Goal: Task Accomplishment & Management: Use online tool/utility

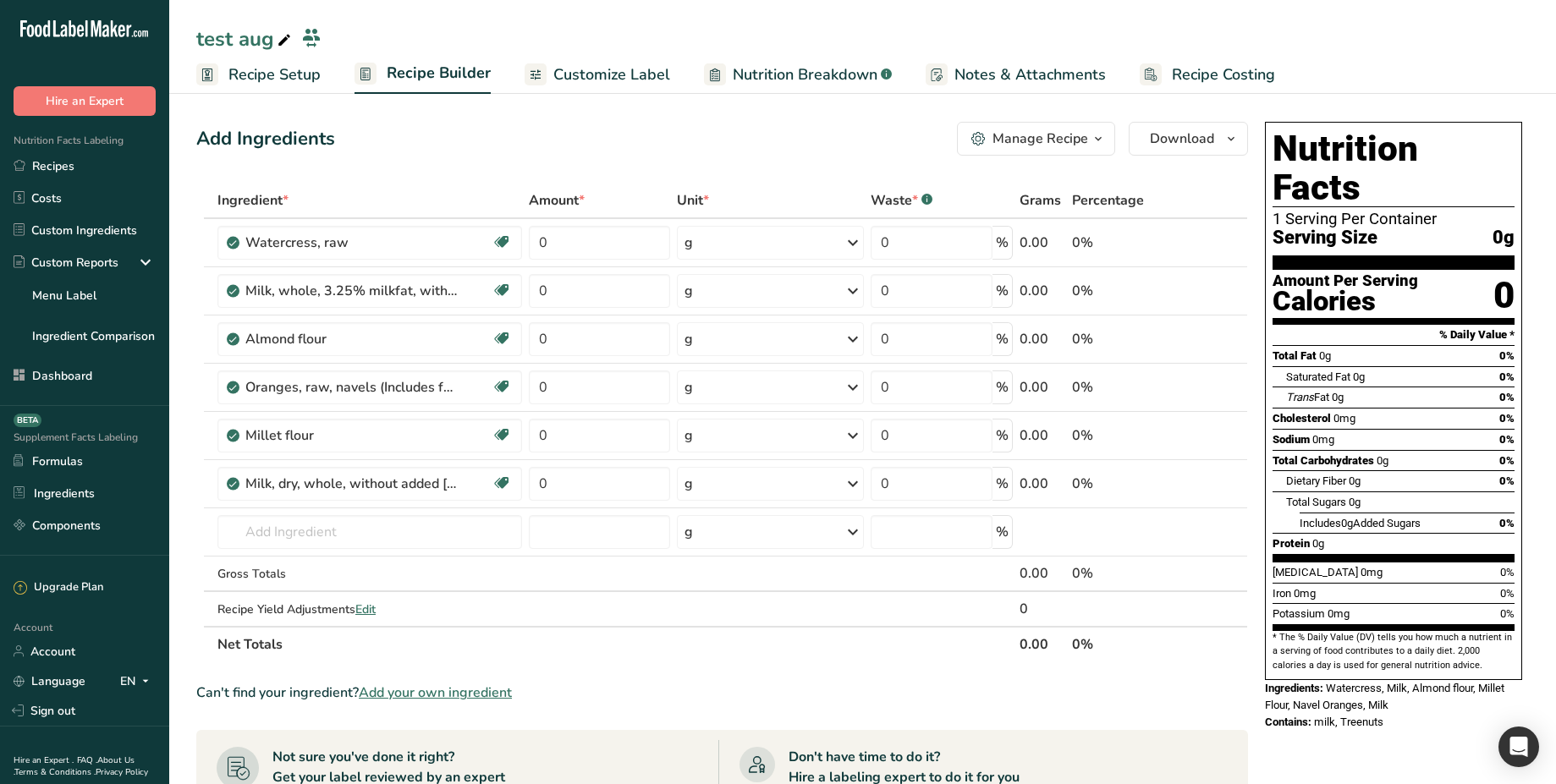
click at [1321, 681] on span "Ingredients:" at bounding box center [1294, 687] width 59 height 13
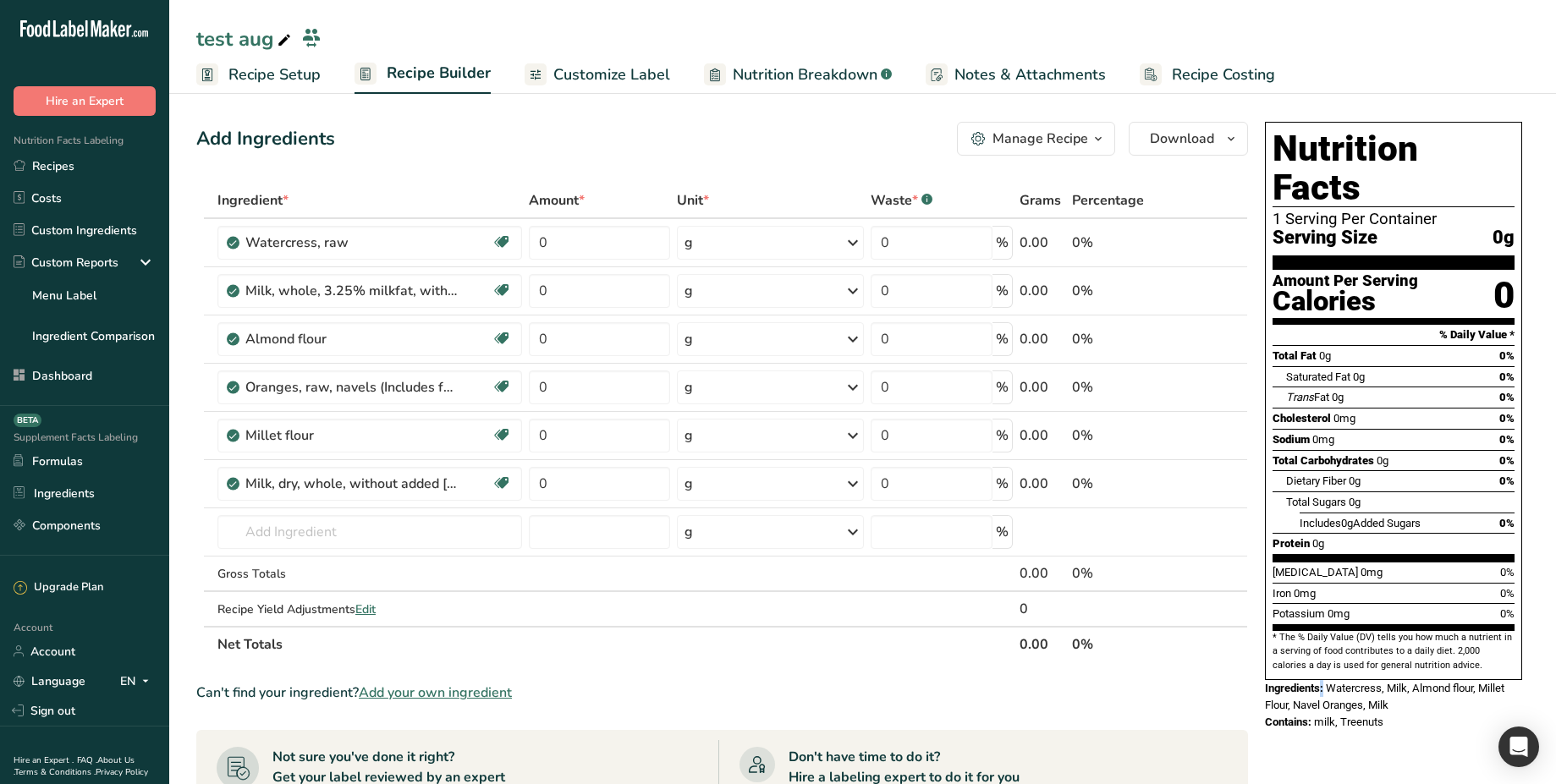
click at [1321, 681] on span "Ingredients:" at bounding box center [1294, 687] width 59 height 13
click at [1386, 681] on span "Watercress, Milk, Almond flour, Millet Flour, Navel Oranges, Milk" at bounding box center [1385, 696] width 239 height 30
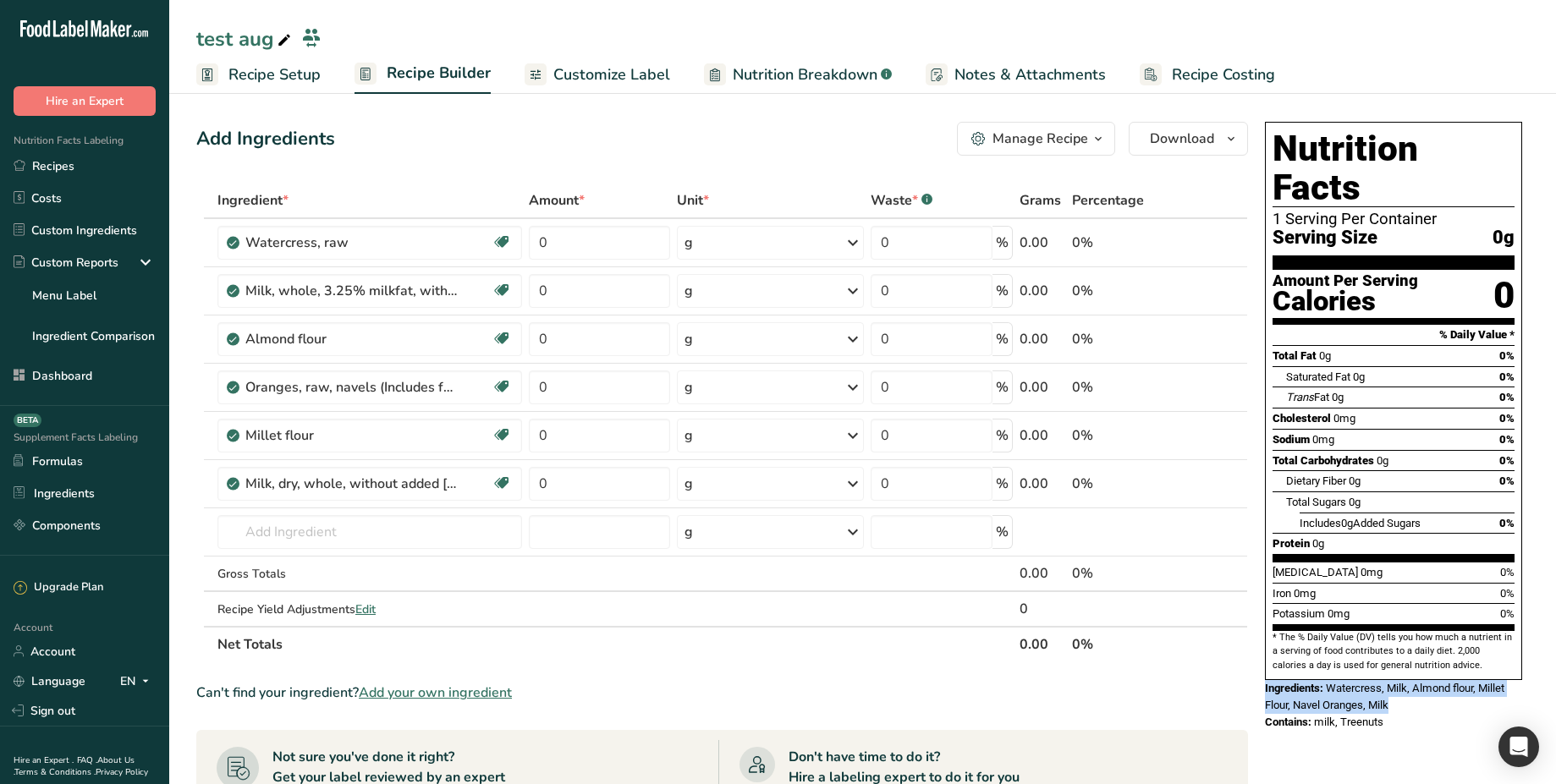
click at [1386, 681] on span "Watercress, Milk, Almond flour, Millet Flour, Navel Oranges, Milk" at bounding box center [1385, 696] width 239 height 30
click at [827, 74] on span "Nutrition Breakdown" at bounding box center [805, 75] width 145 height 23
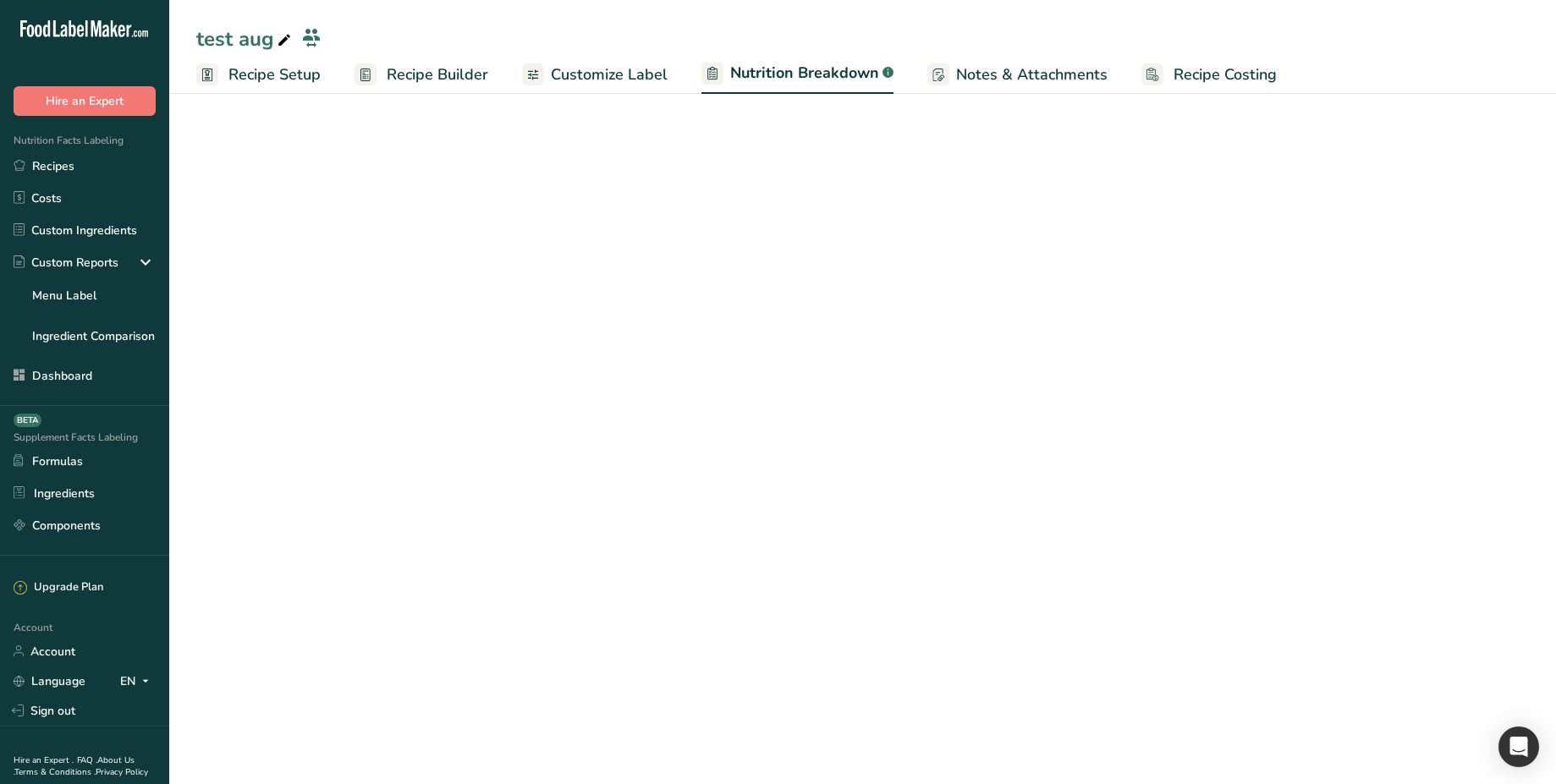
select select "Calories"
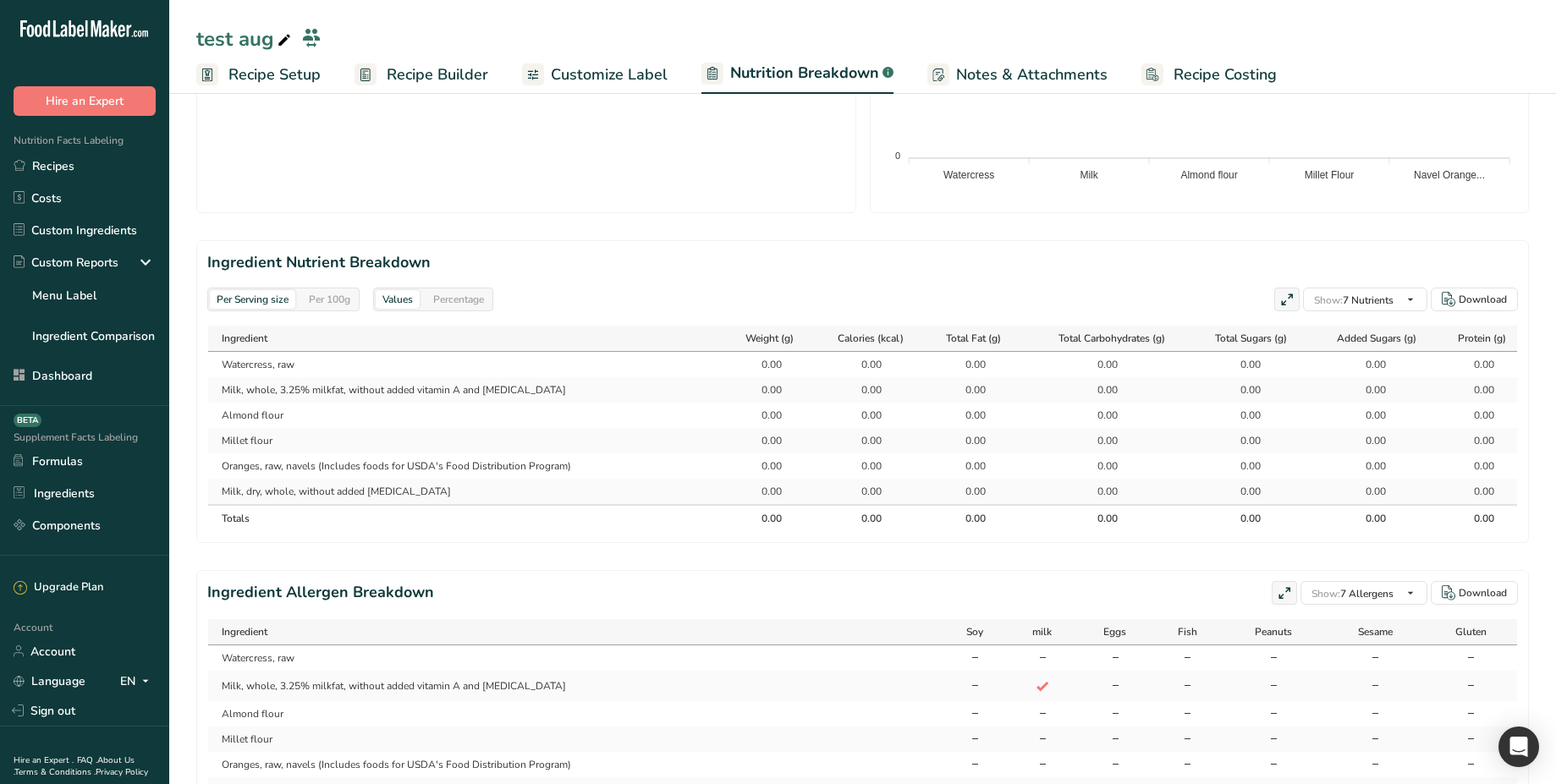
scroll to position [726, 0]
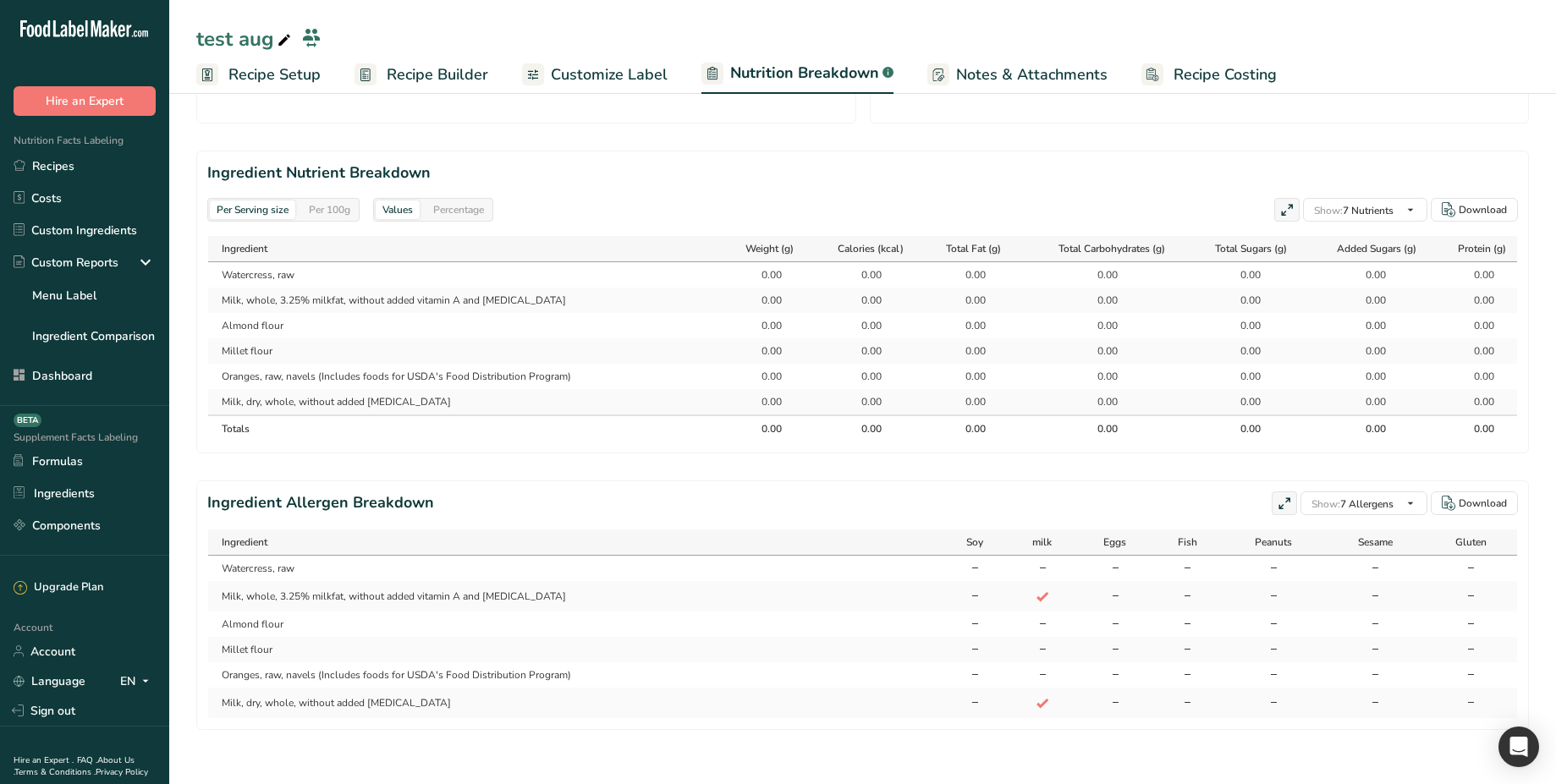
click at [415, 73] on span "Recipe Builder" at bounding box center [438, 75] width 102 height 23
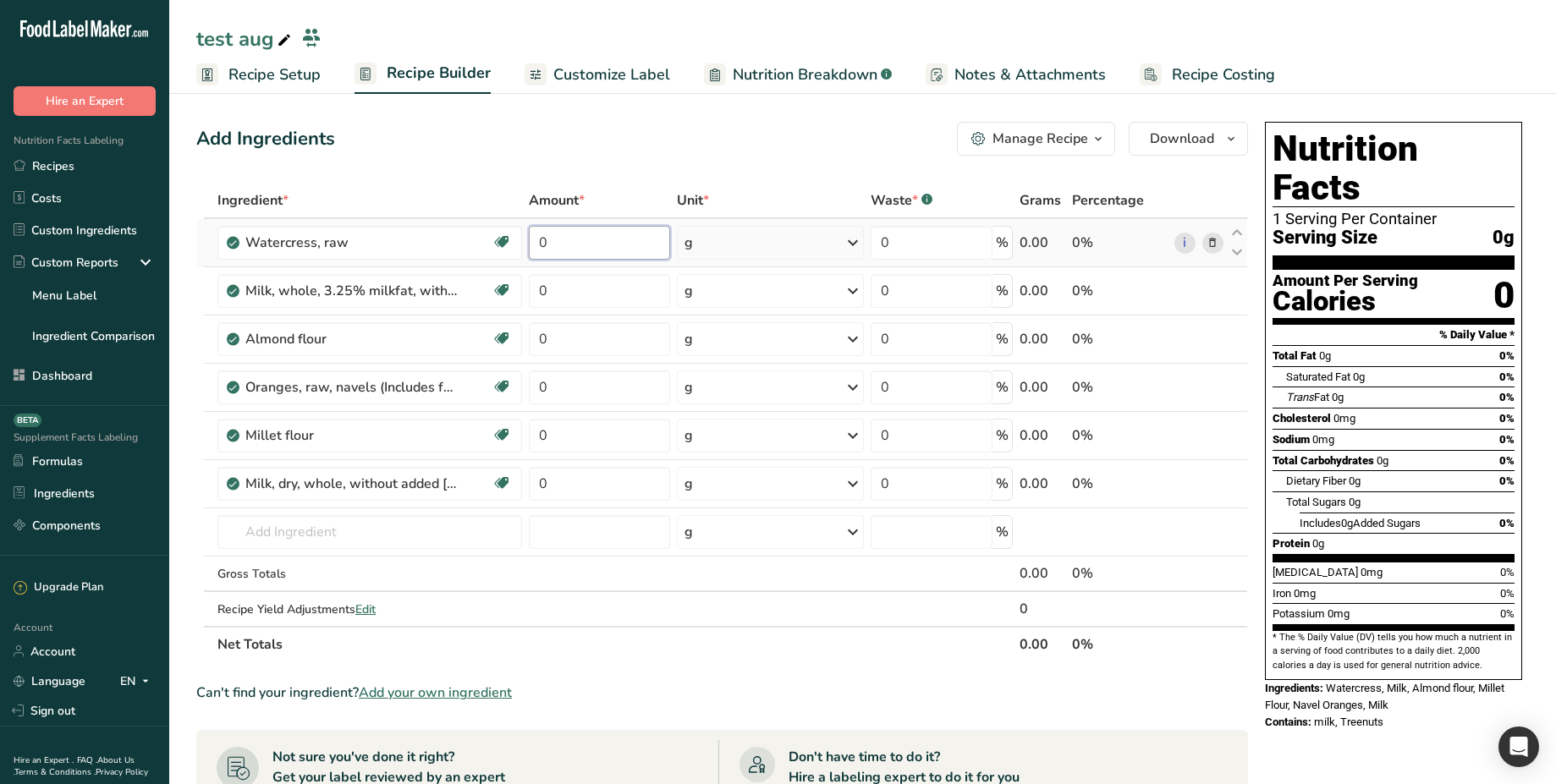
click at [608, 254] on input "0" at bounding box center [600, 242] width 142 height 34
type input "110"
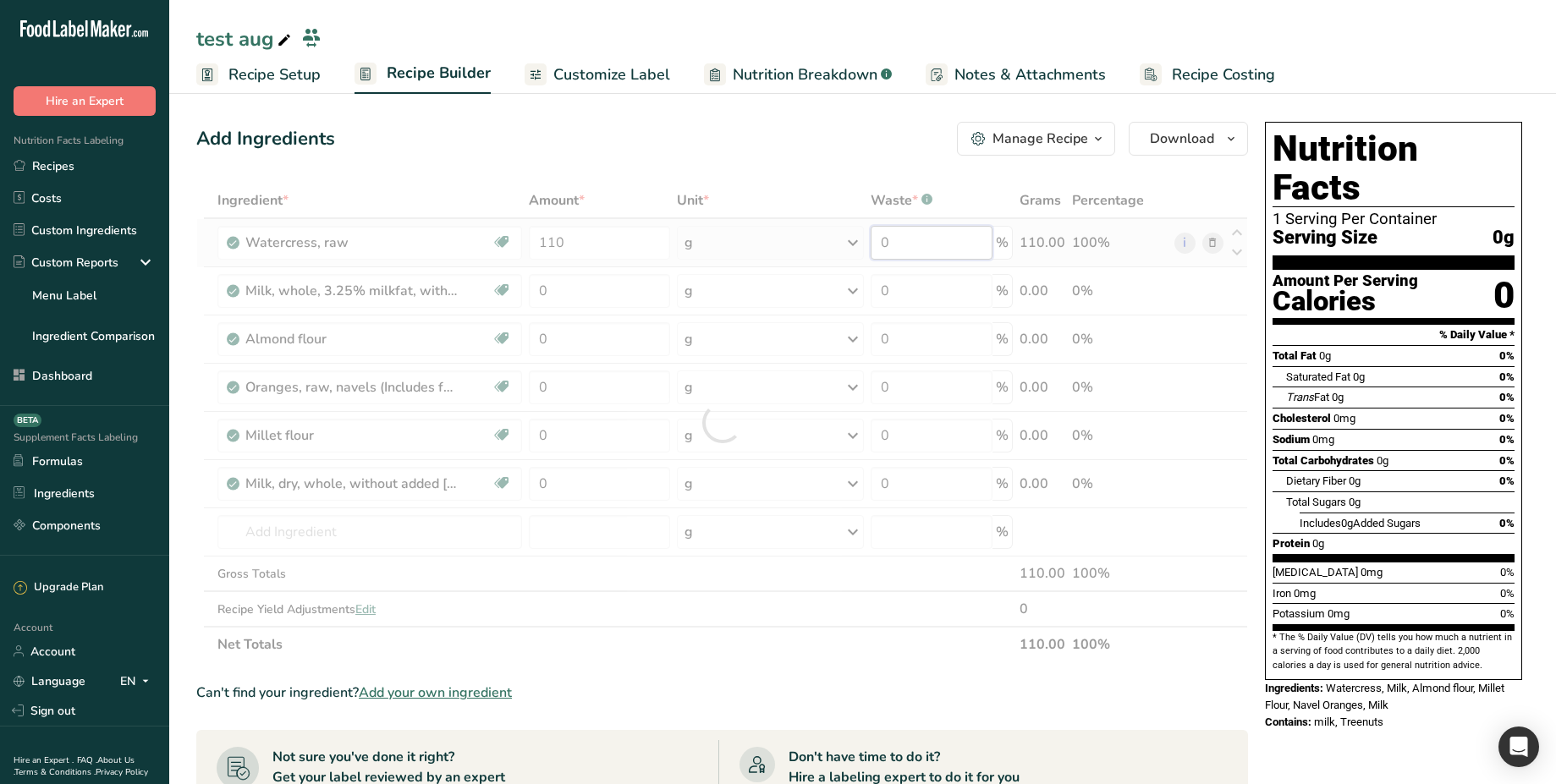
click at [895, 247] on div "Ingredient * Amount * Unit * Waste * .a-a{fill:#347362;}.b-a{fill:#fff;} Grams …" at bounding box center [722, 423] width 1051 height 480
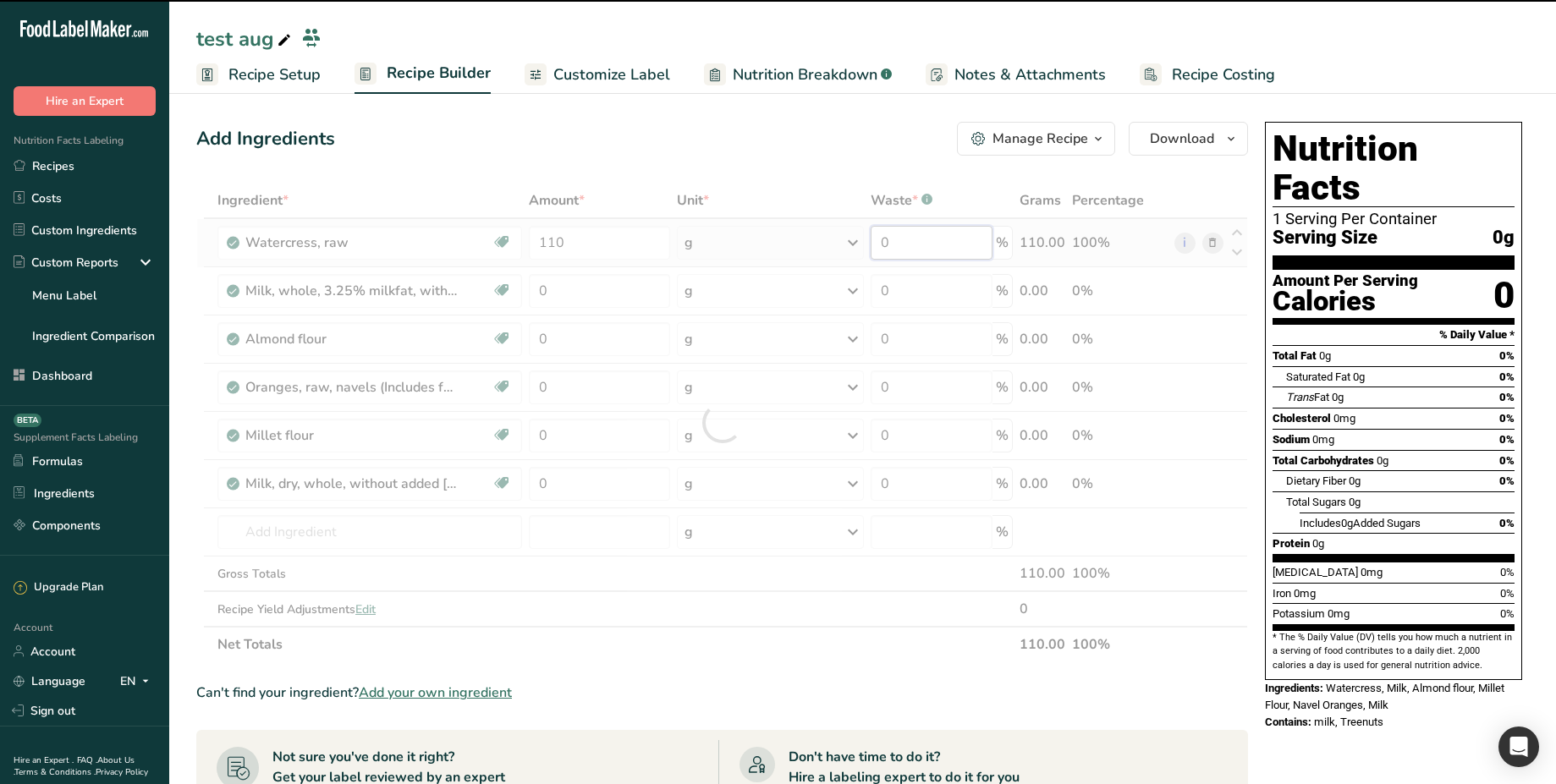
click at [895, 247] on input "0" at bounding box center [932, 242] width 122 height 34
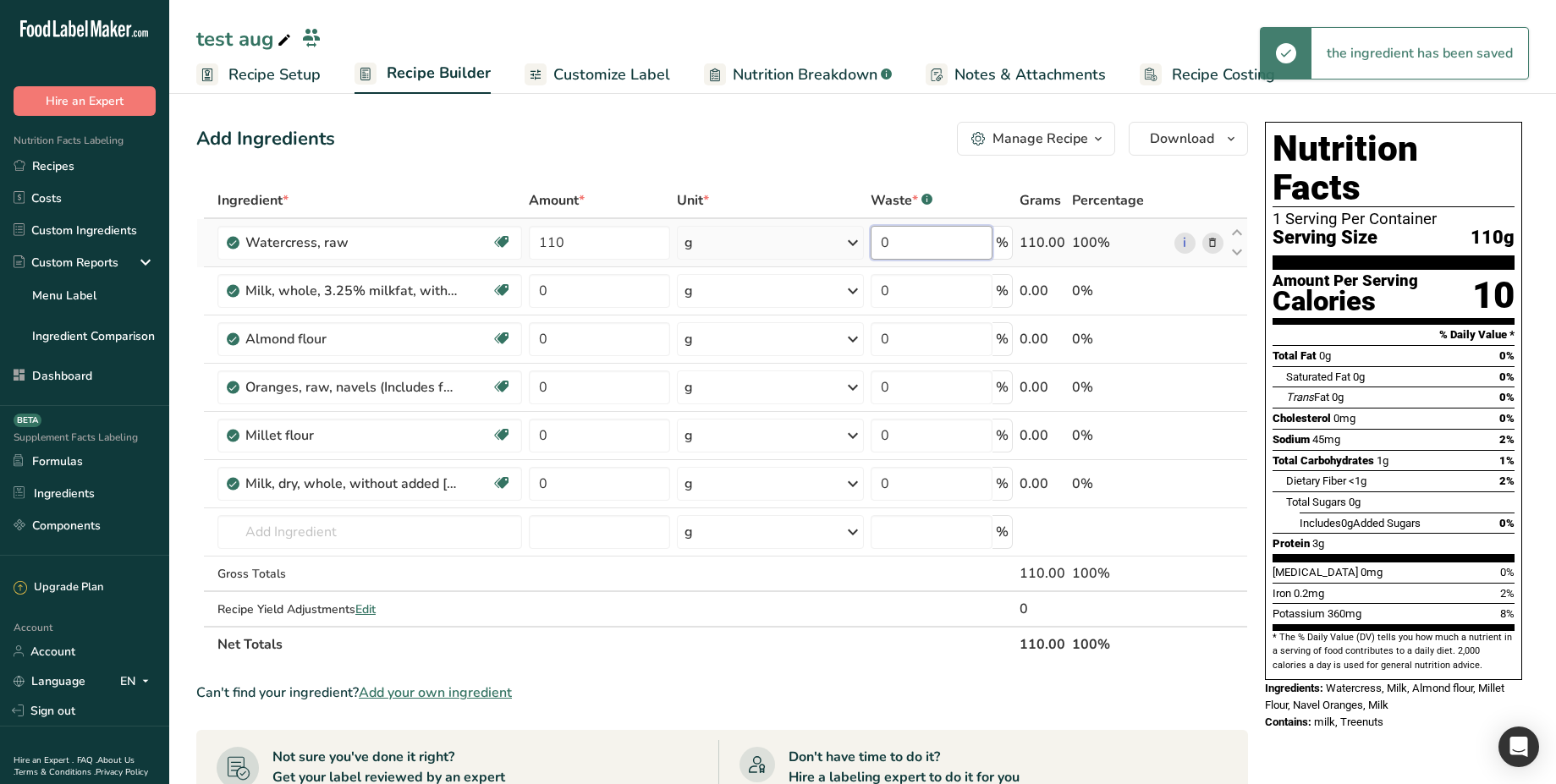
click at [895, 247] on input "0" at bounding box center [932, 242] width 122 height 34
type input "50"
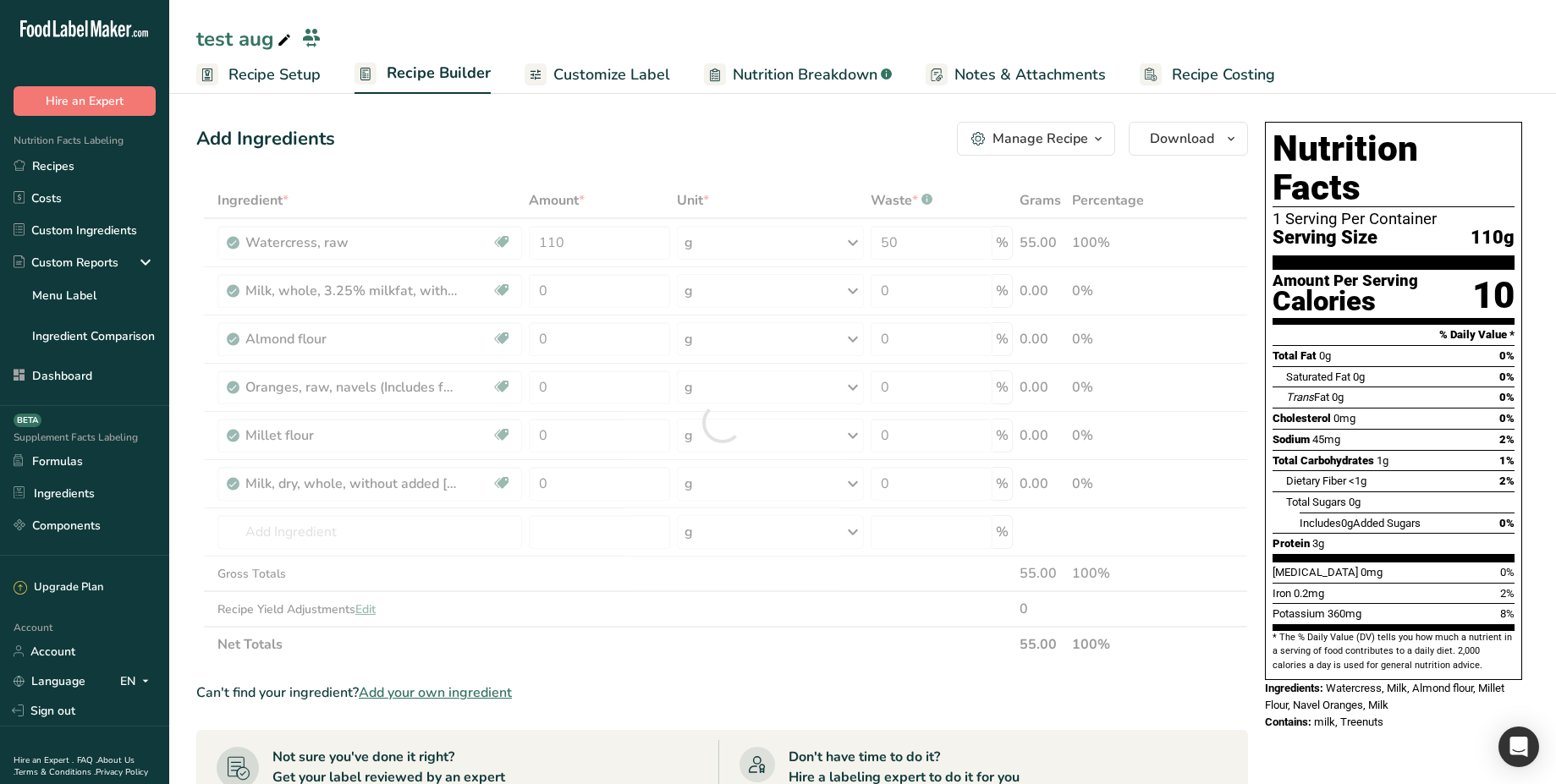
click at [824, 163] on div "Add Ingredients Manage Recipe Delete Recipe Duplicate Recipe Scale Recipe Save …" at bounding box center [728, 722] width 1062 height 1215
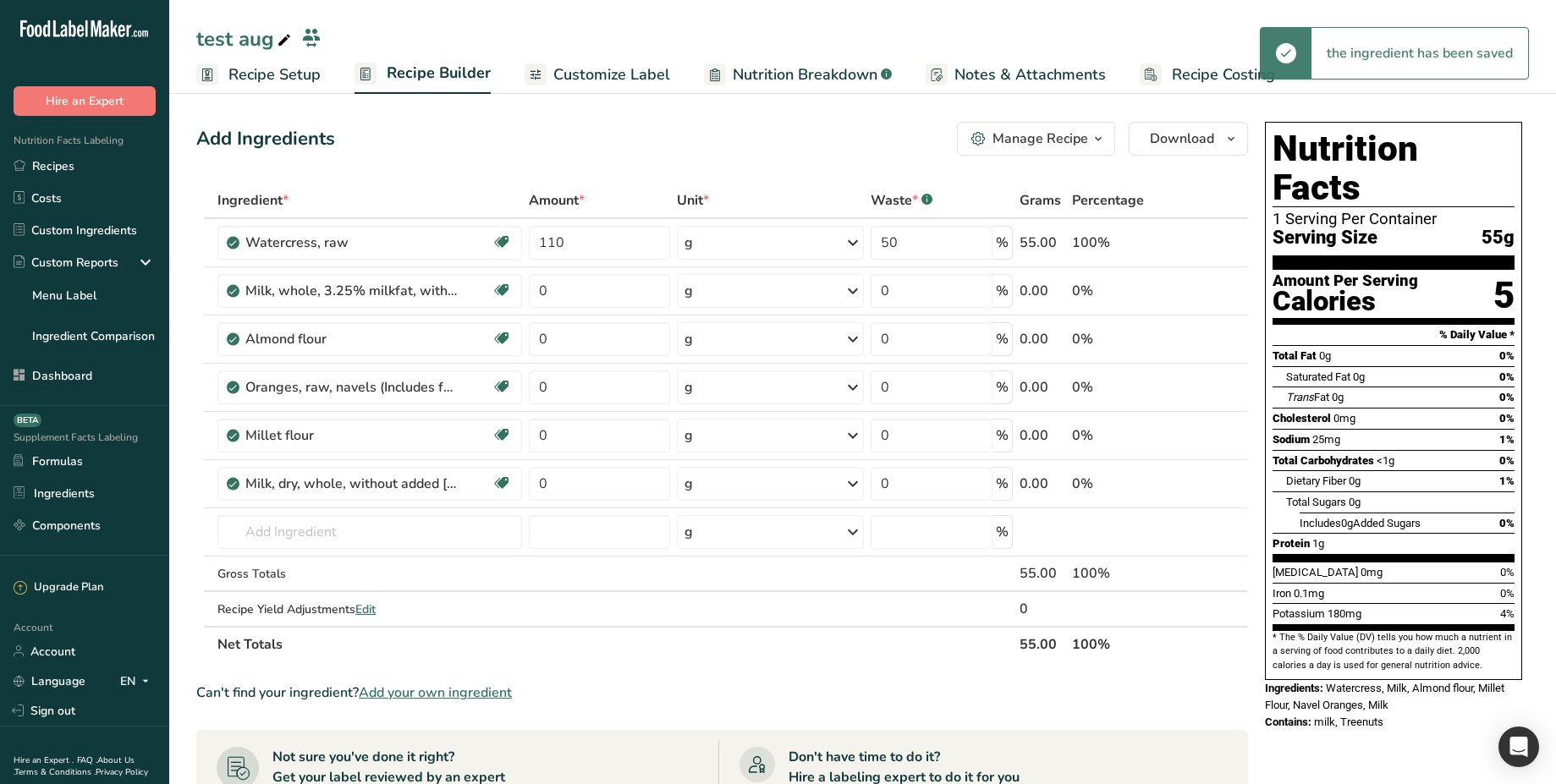
click at [809, 80] on span "Nutrition Breakdown" at bounding box center [805, 75] width 145 height 23
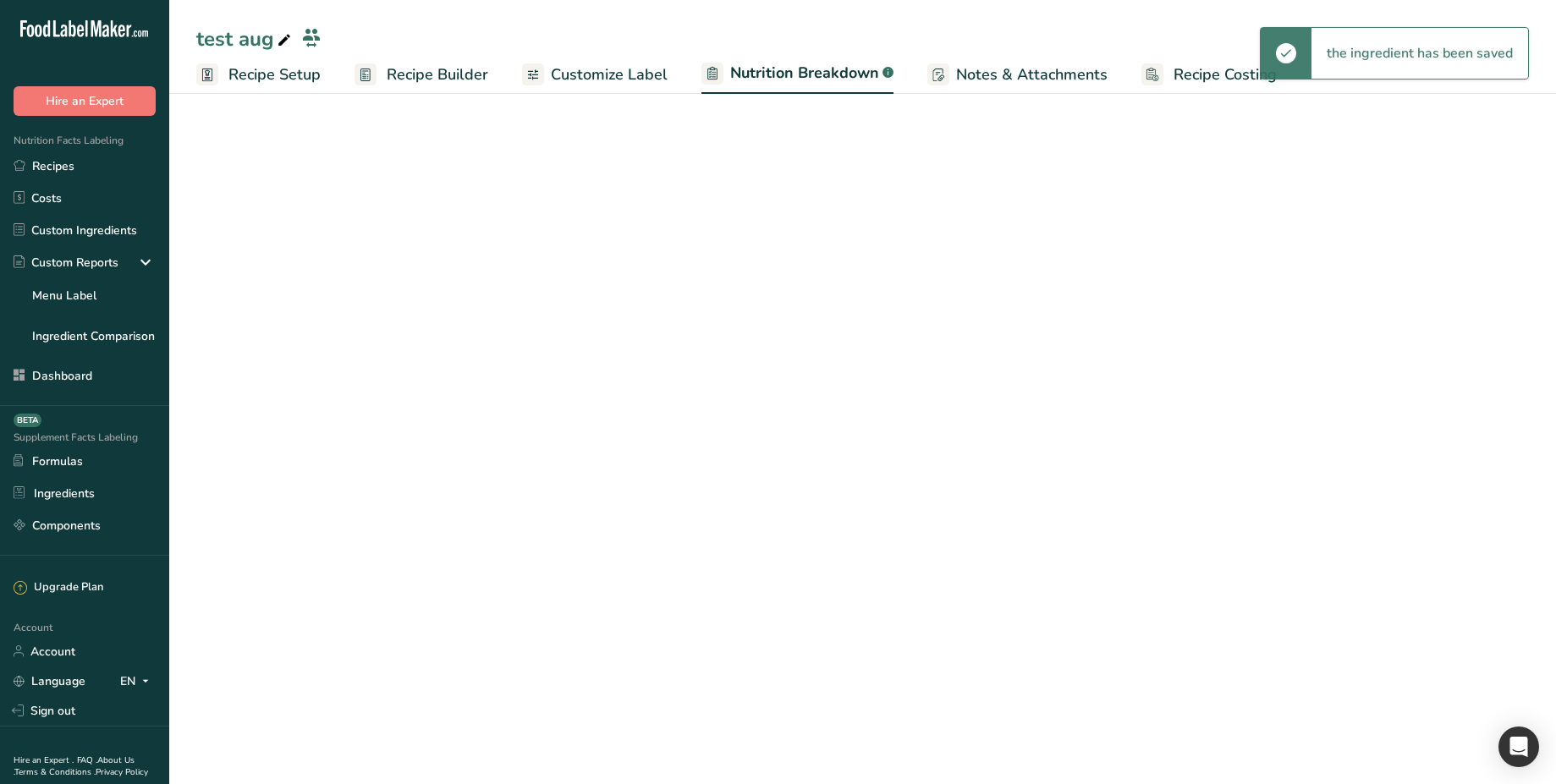
select select "Calories"
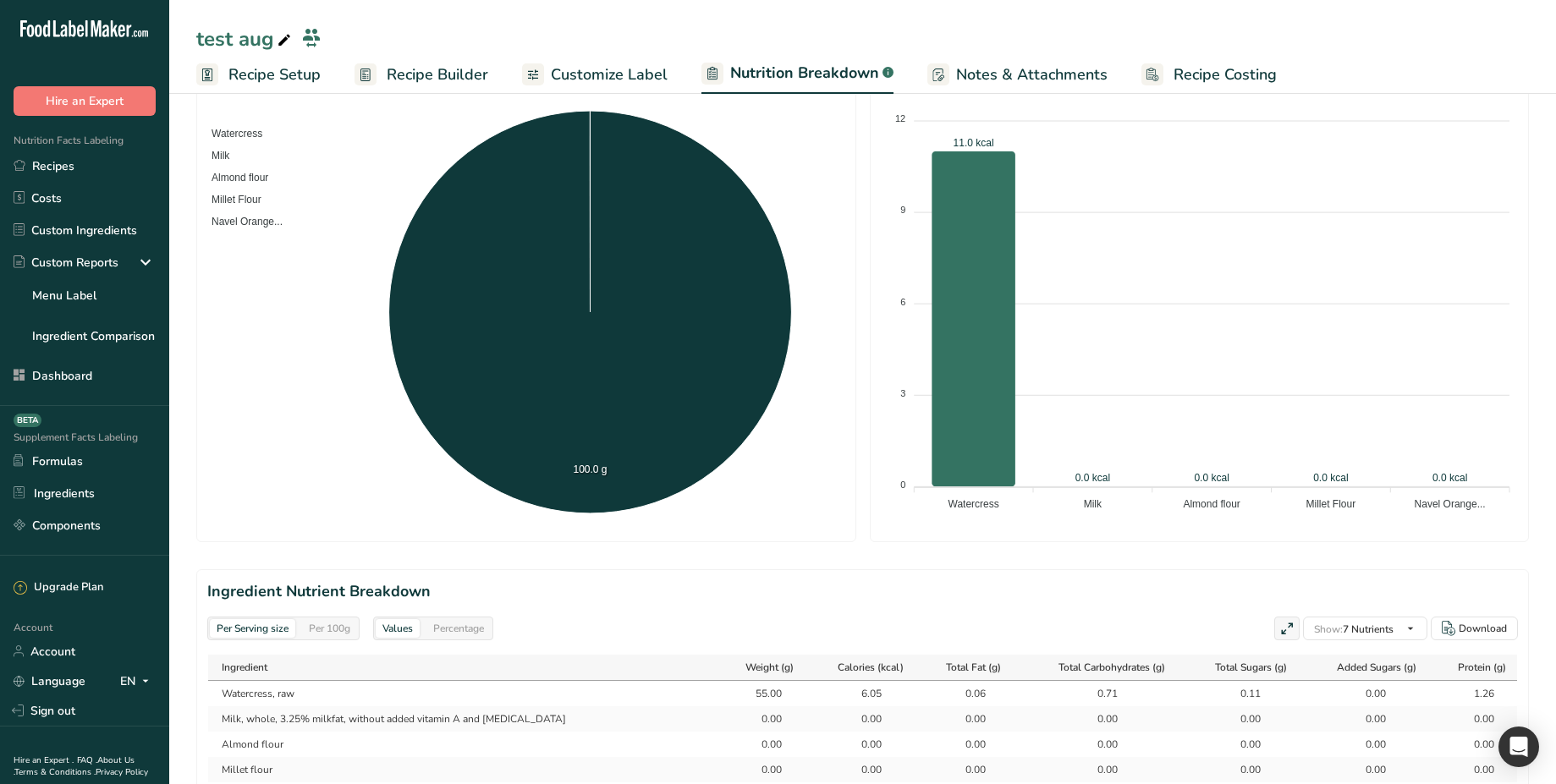
scroll to position [726, 0]
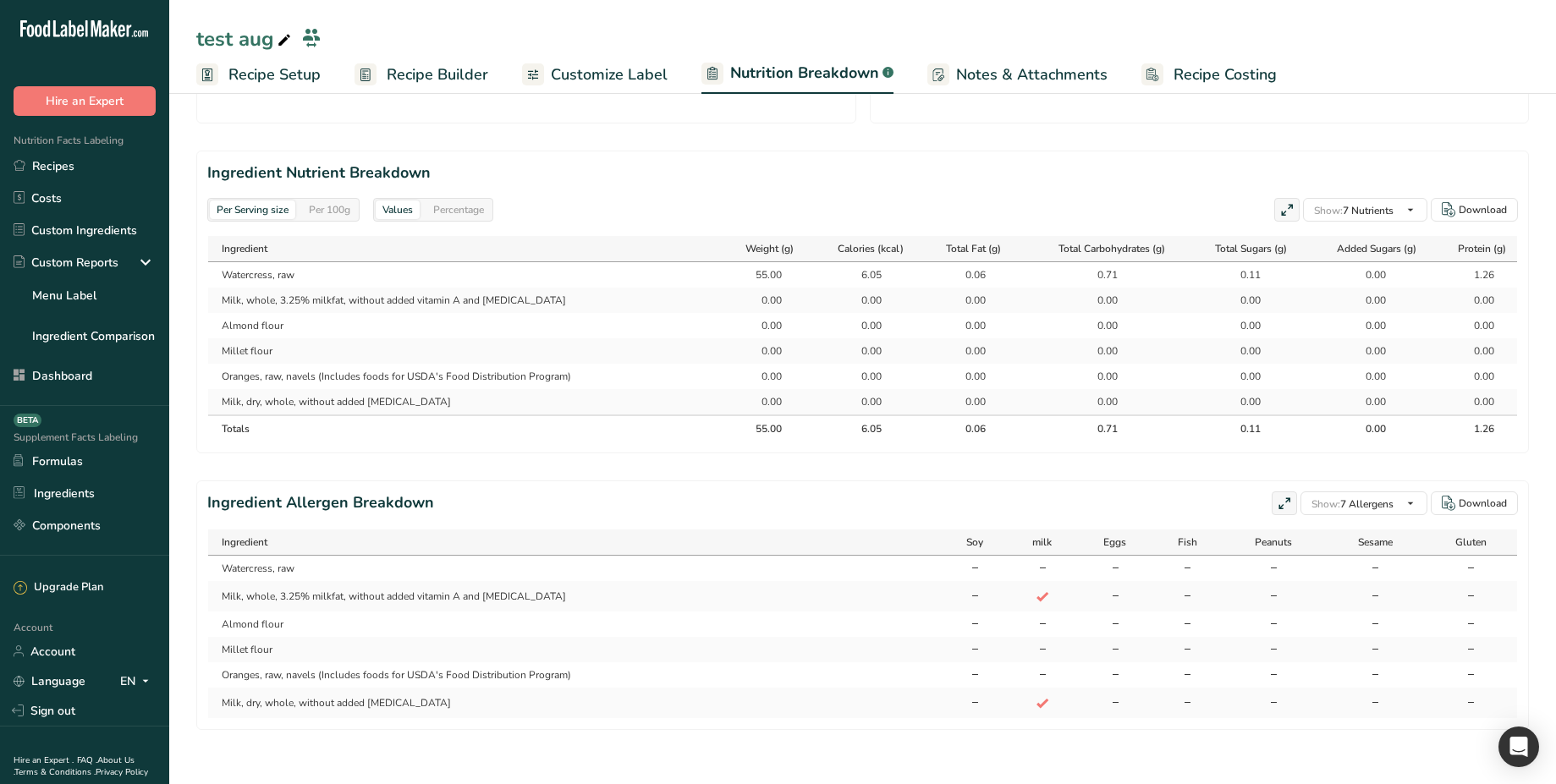
click at [756, 267] on div "55.00" at bounding box center [761, 275] width 42 height 15
click at [330, 201] on div "Per 100g" at bounding box center [329, 210] width 55 height 19
click at [246, 201] on div "Per Serving size" at bounding box center [252, 210] width 86 height 19
click at [756, 267] on div "55.00" at bounding box center [761, 275] width 42 height 15
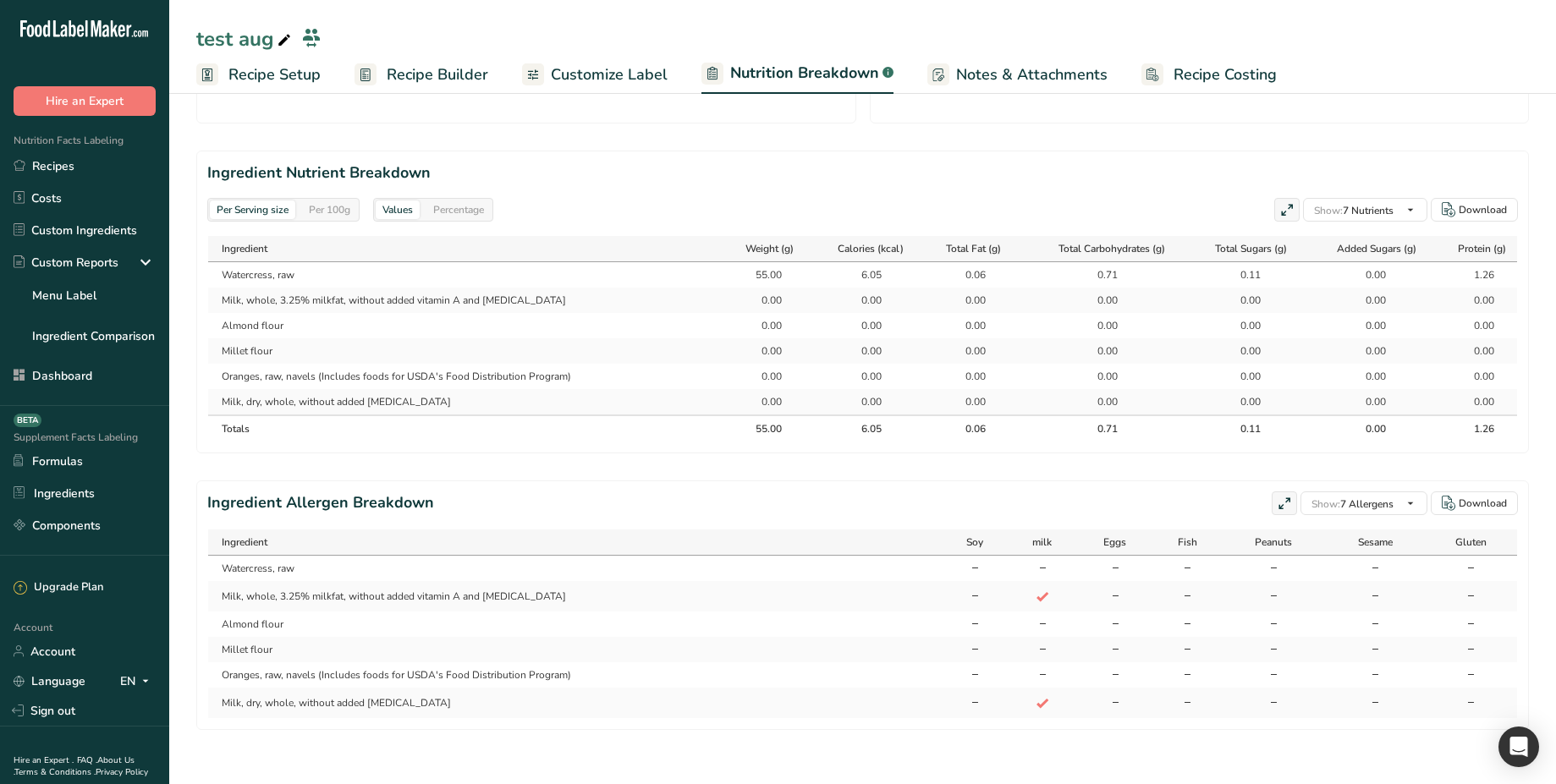
click at [756, 267] on div "55.00" at bounding box center [761, 275] width 42 height 15
click at [404, 81] on span "Recipe Builder" at bounding box center [438, 75] width 102 height 23
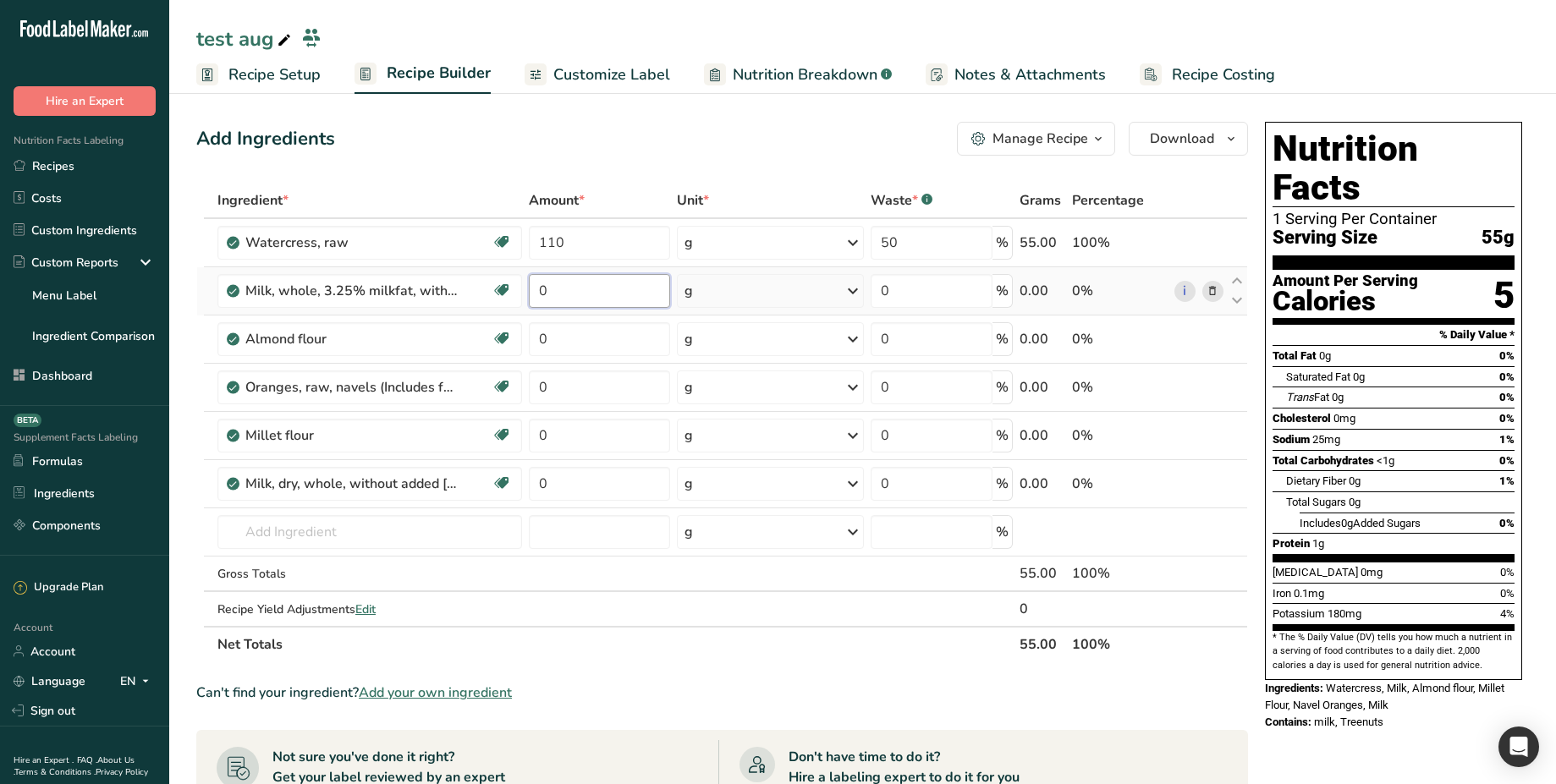
click at [577, 293] on input "0" at bounding box center [600, 291] width 142 height 34
type input "100"
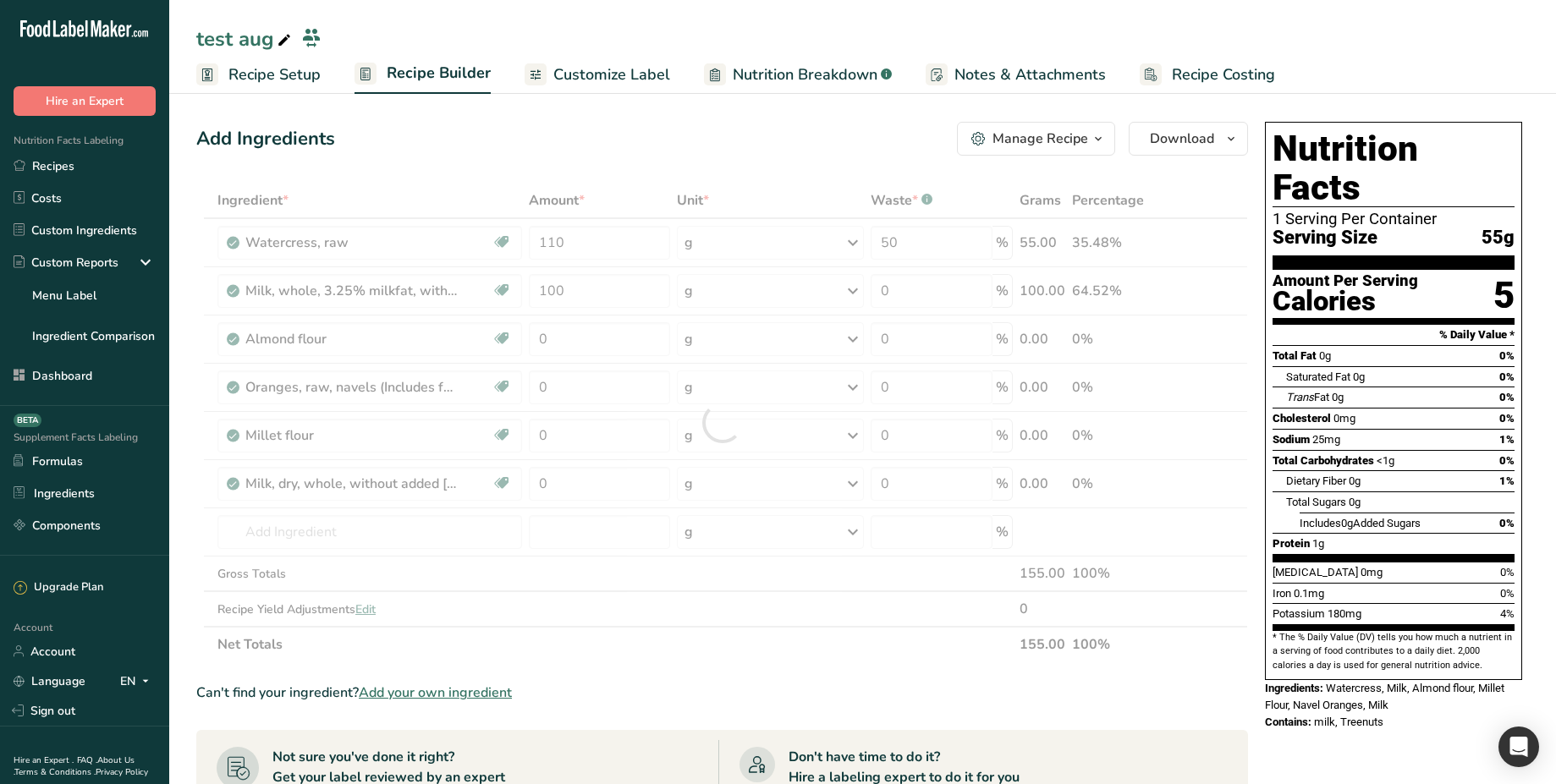
click at [626, 137] on div "Add Ingredients Manage Recipe Delete Recipe Duplicate Recipe Scale Recipe Save …" at bounding box center [722, 139] width 1051 height 34
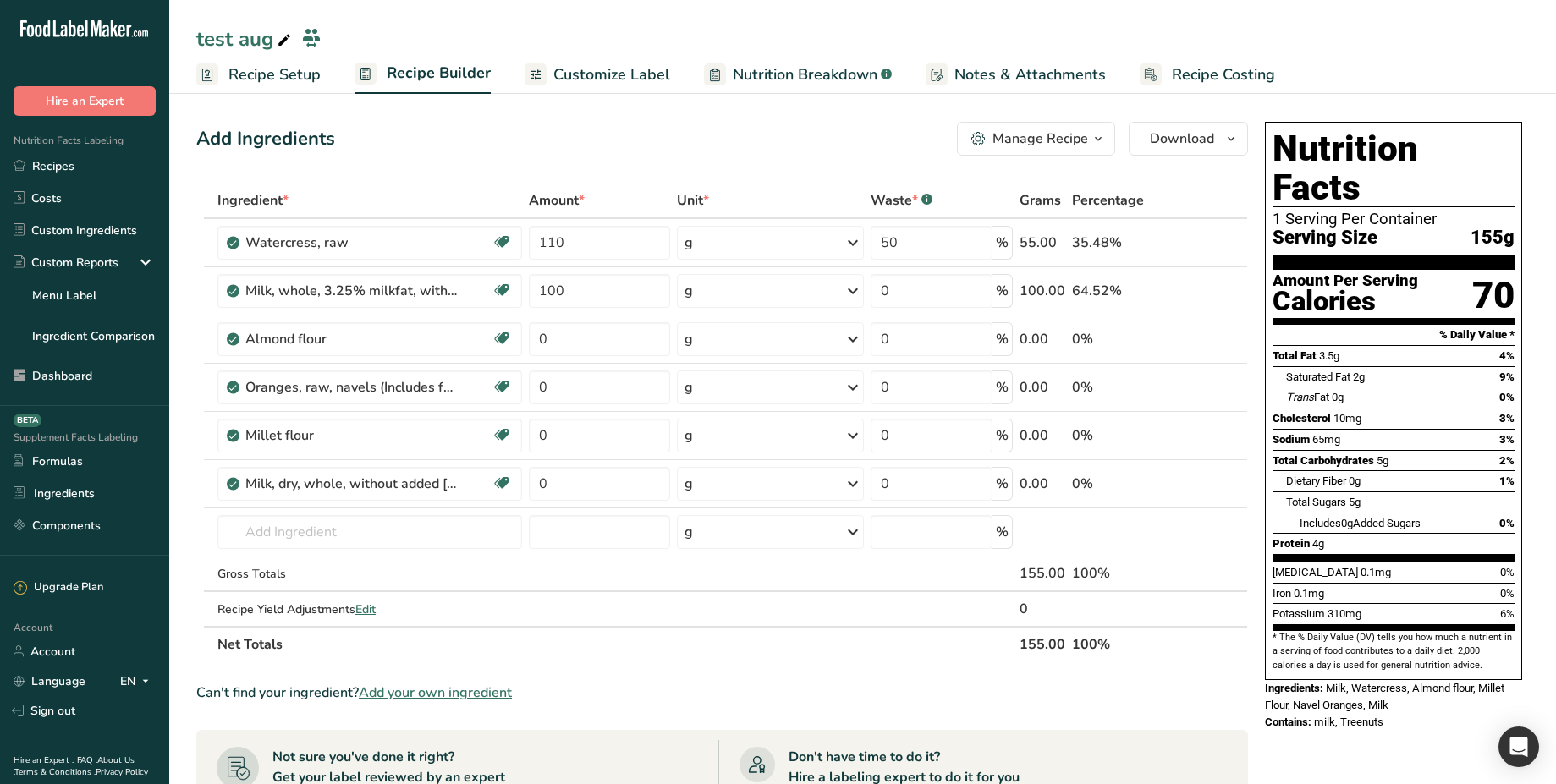
click at [1379, 681] on span "Milk, Watercress, Almond flour, Millet Flour, Navel Oranges, Milk" at bounding box center [1385, 696] width 239 height 30
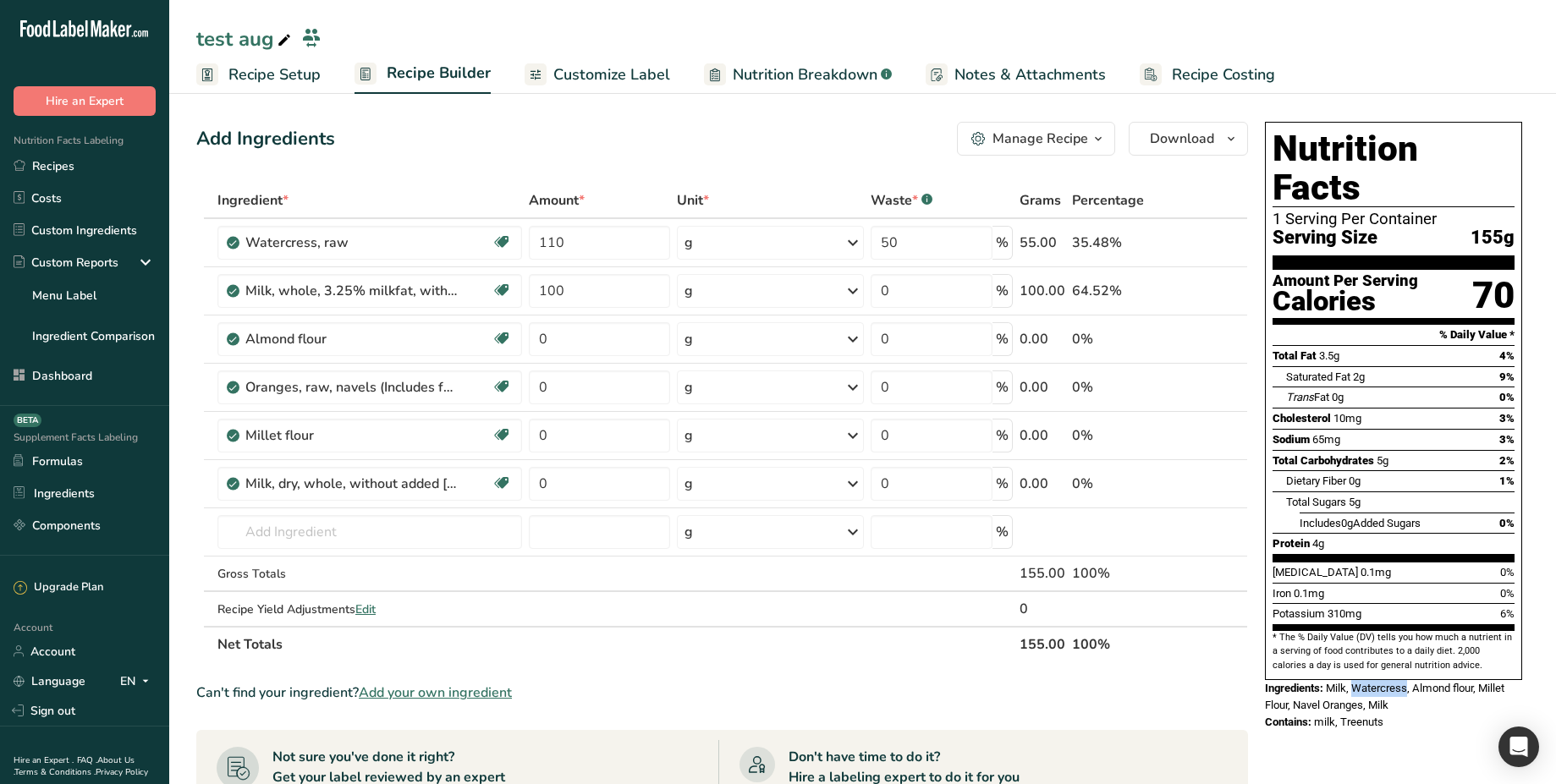
click at [856, 77] on span "Nutrition Breakdown" at bounding box center [805, 75] width 145 height 23
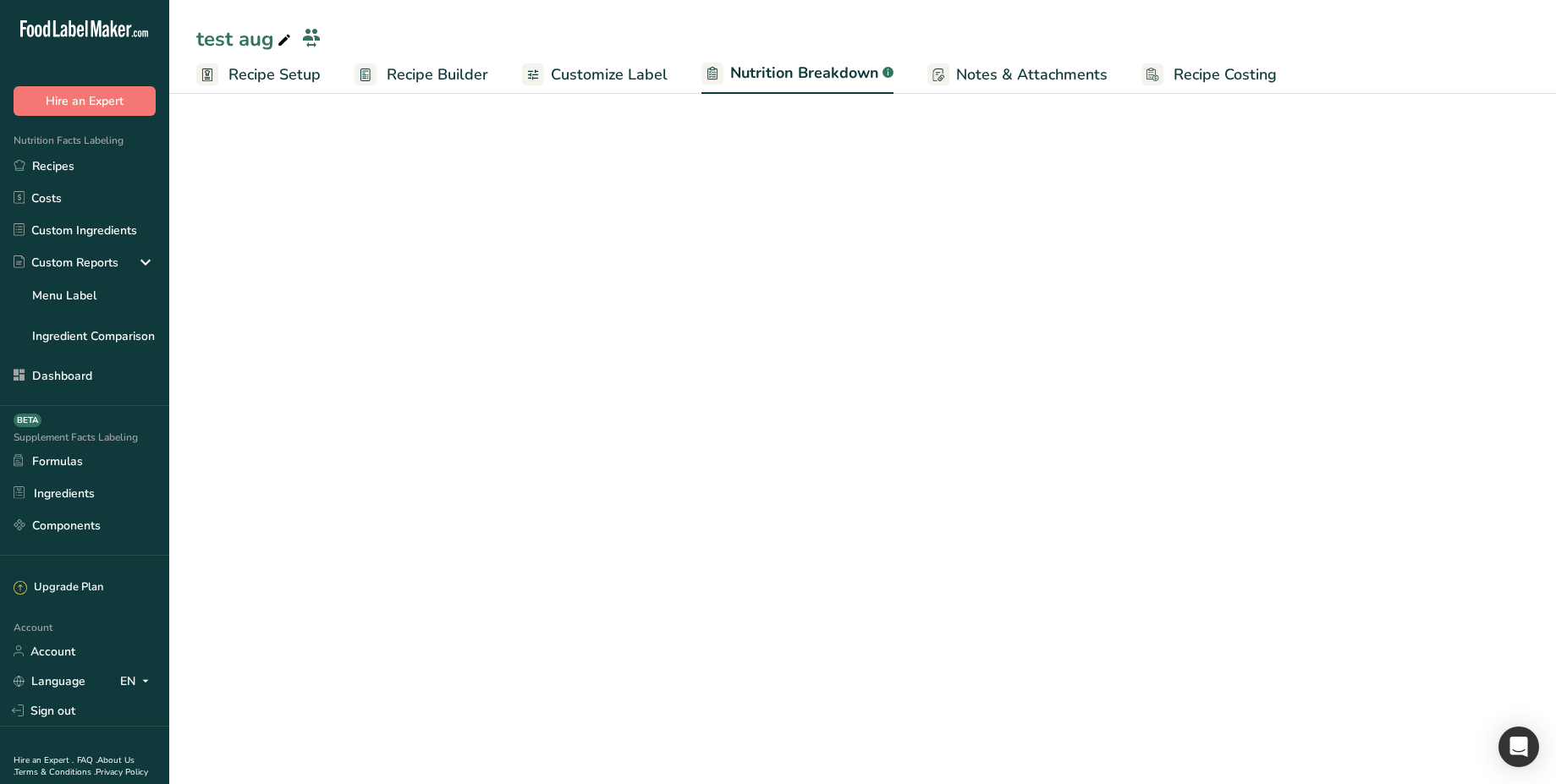
select select "Calories"
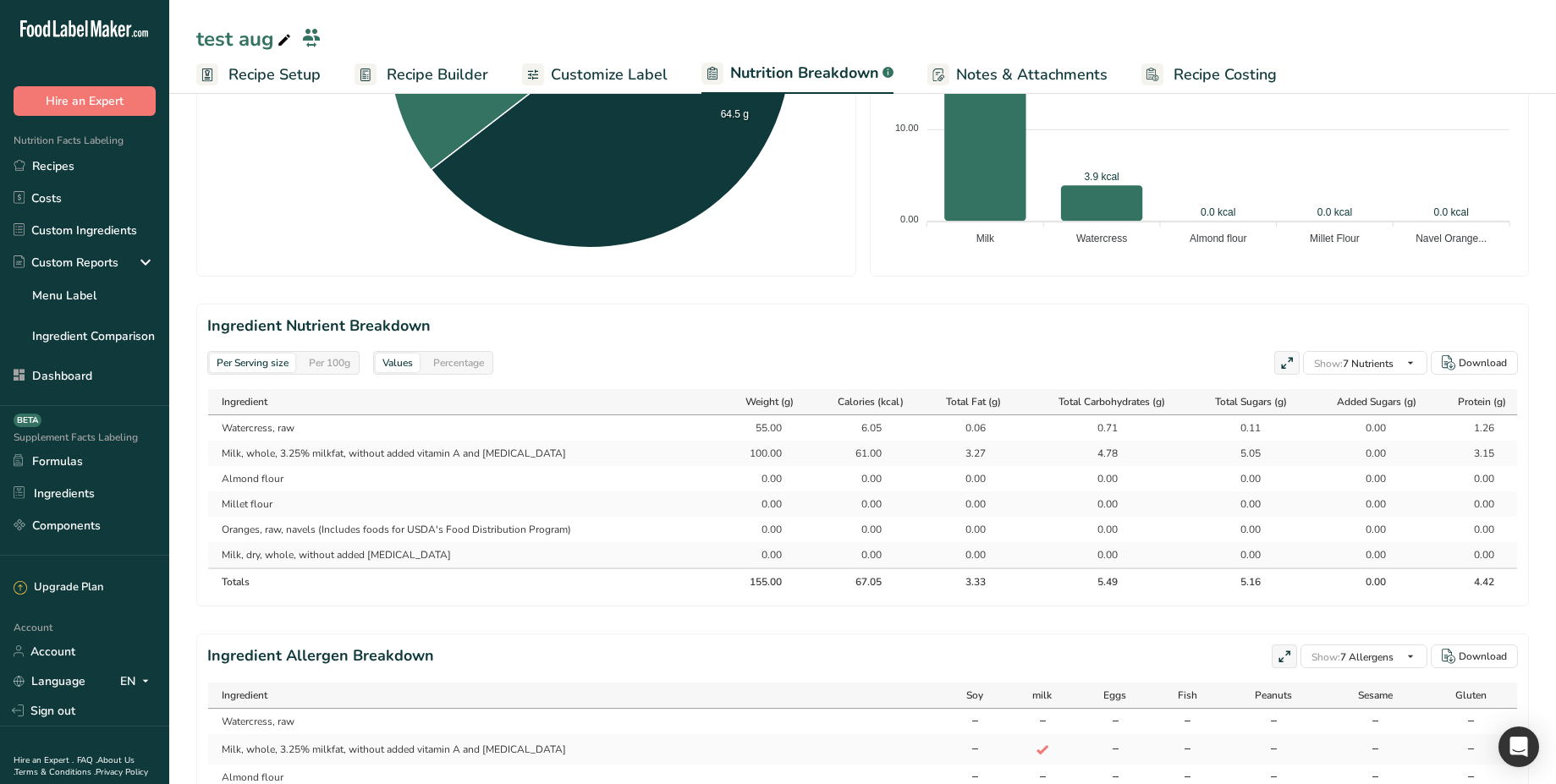
scroll to position [726, 0]
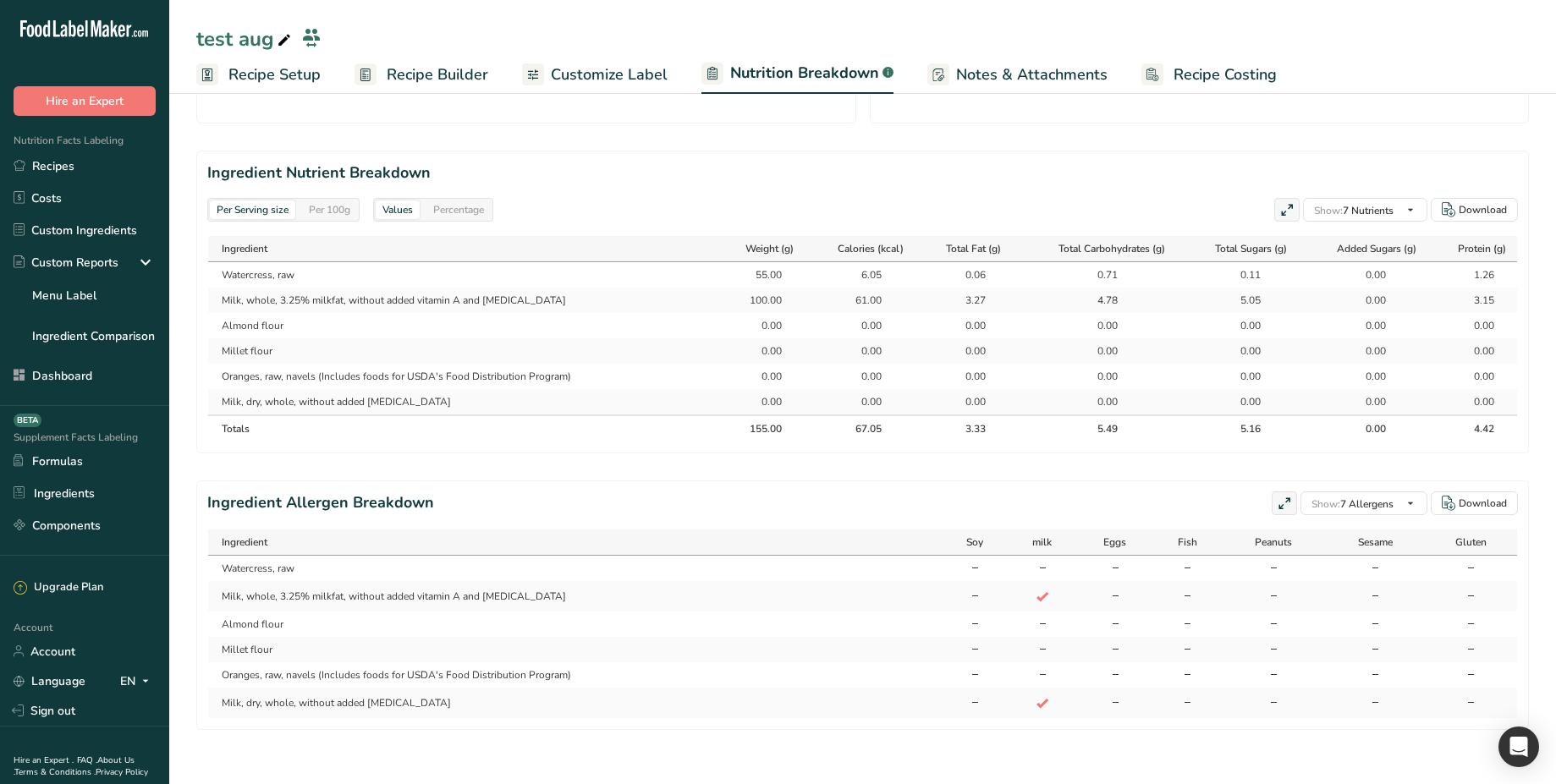
click at [759, 292] on div "100.00" at bounding box center [761, 300] width 42 height 15
click at [754, 267] on div "55.00" at bounding box center [761, 275] width 42 height 15
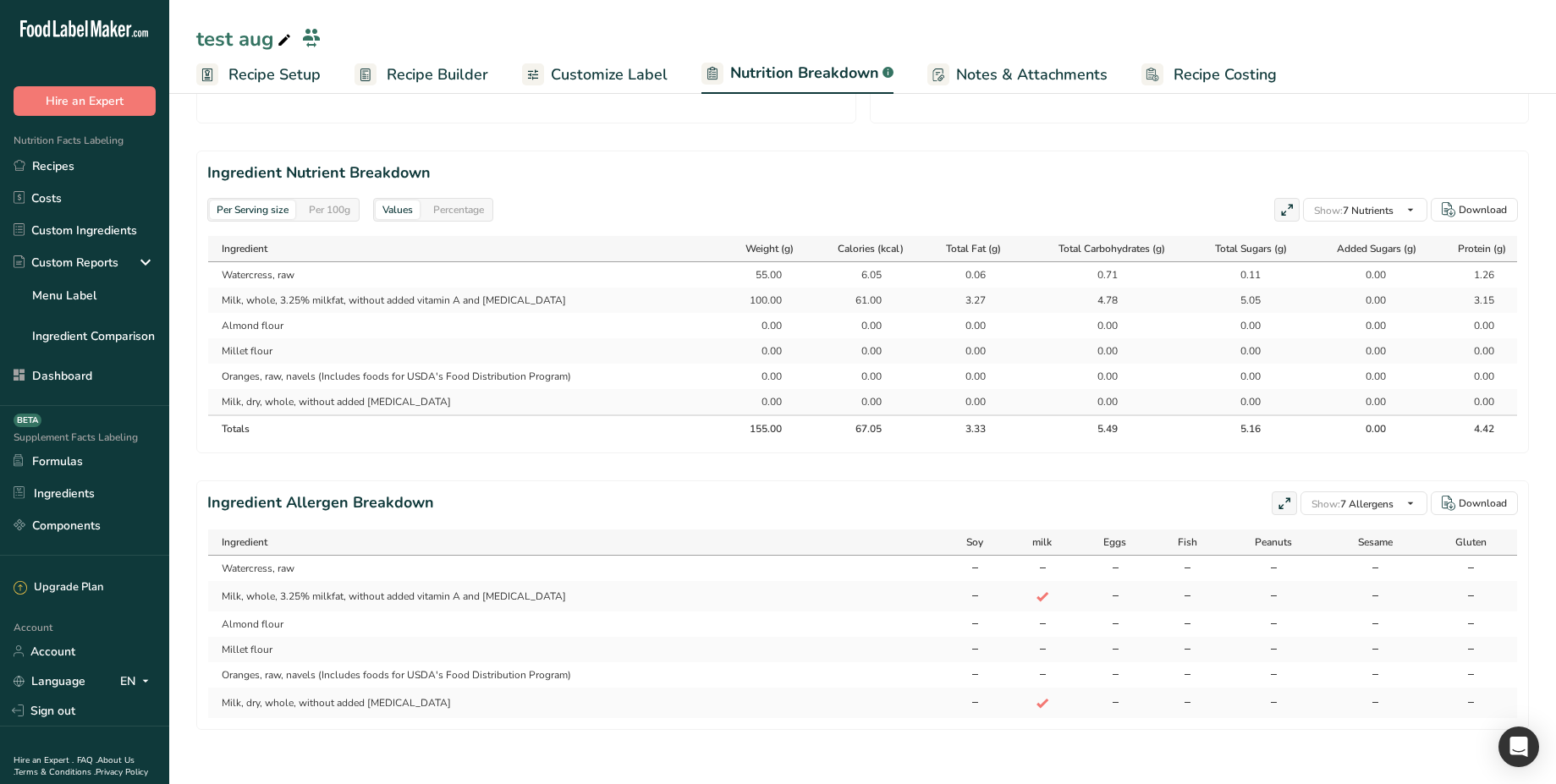
click at [760, 267] on div "55.00" at bounding box center [761, 275] width 42 height 15
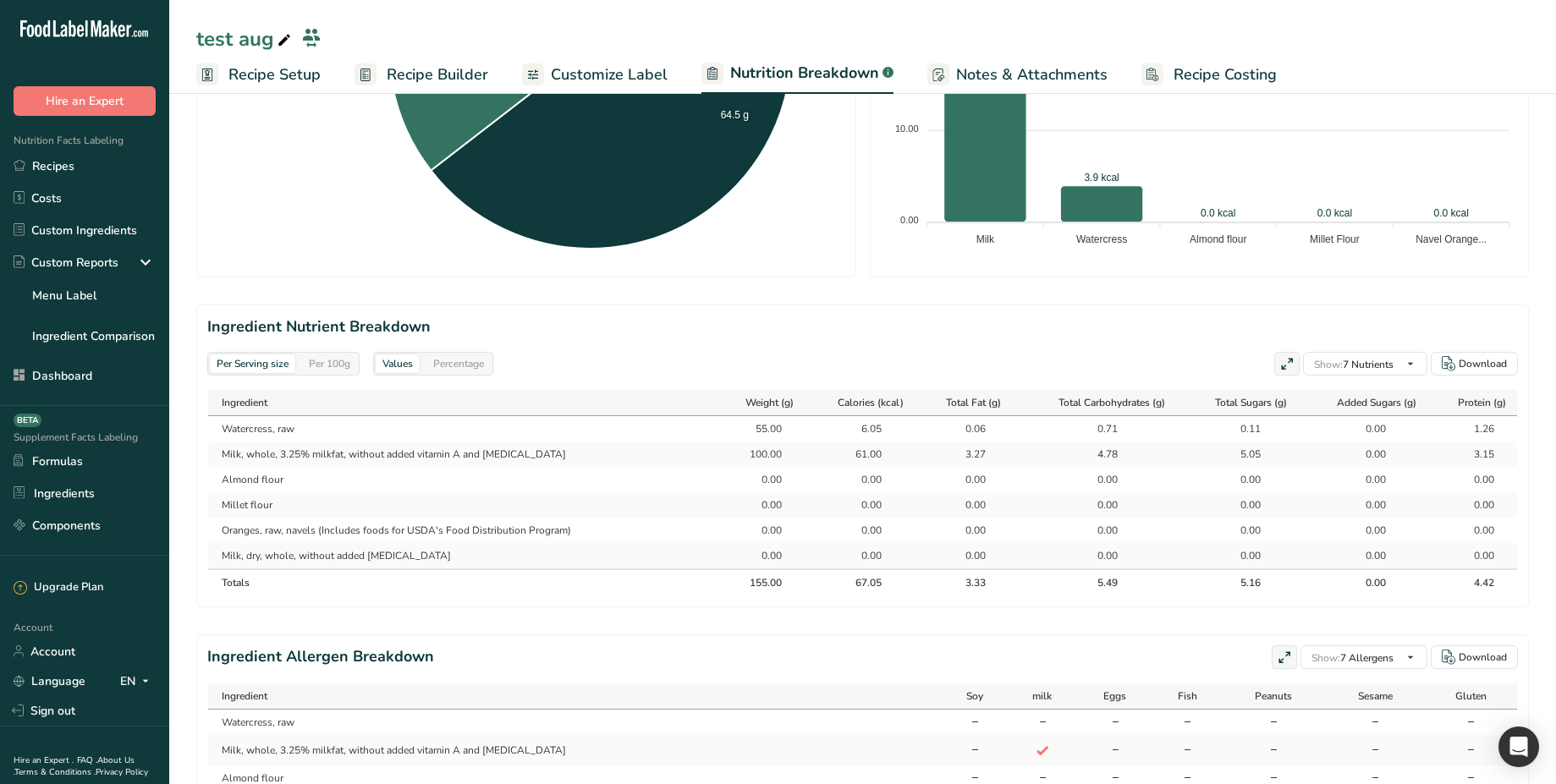
scroll to position [552, 0]
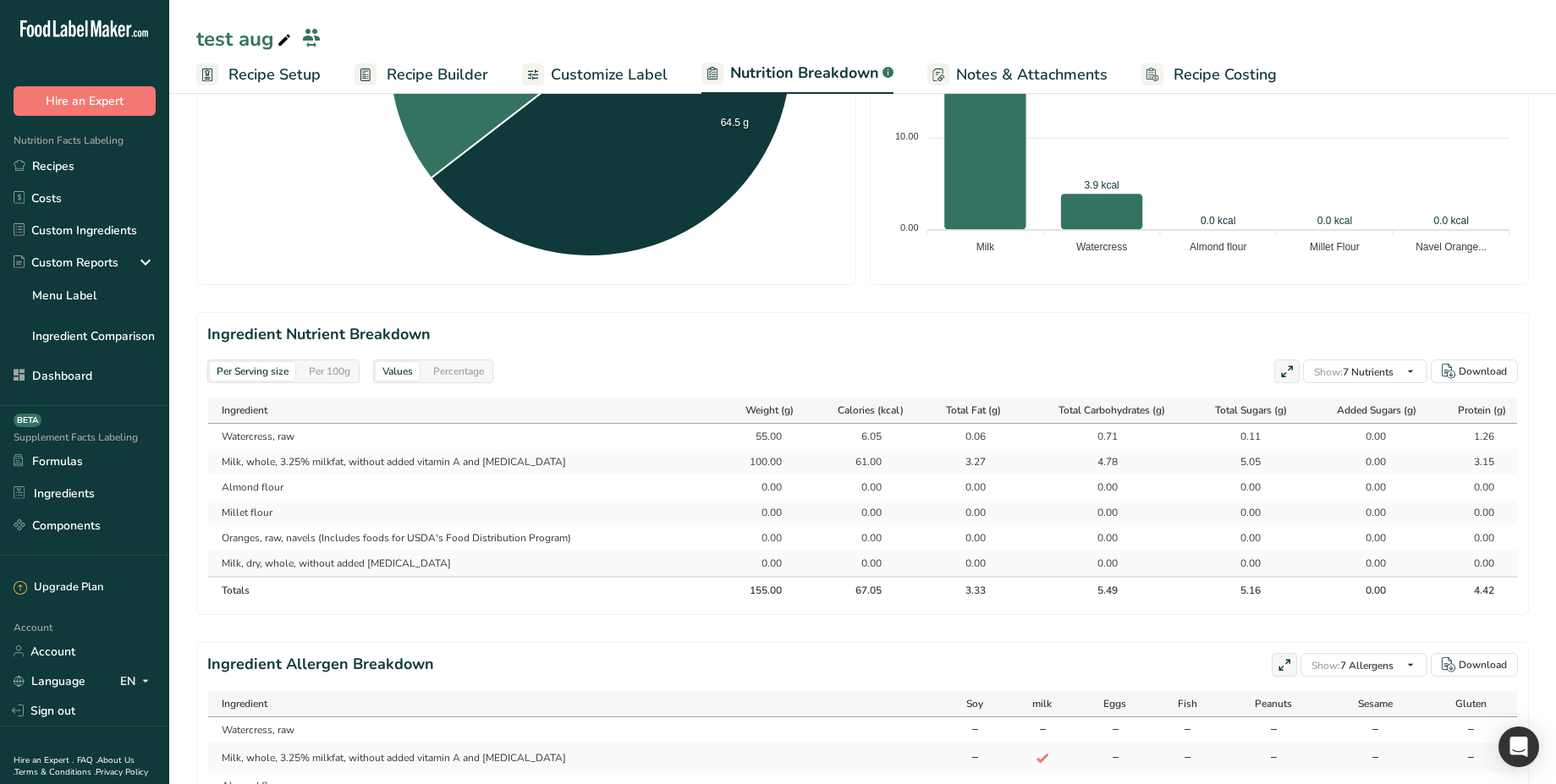
click at [755, 598] on th "155.00" at bounding box center [761, 590] width 87 height 27
drag, startPoint x: 747, startPoint y: 435, endPoint x: 777, endPoint y: 435, distance: 30.0
click at [777, 435] on div "55.00" at bounding box center [761, 436] width 72 height 15
click at [753, 436] on div "55.00" at bounding box center [761, 436] width 42 height 15
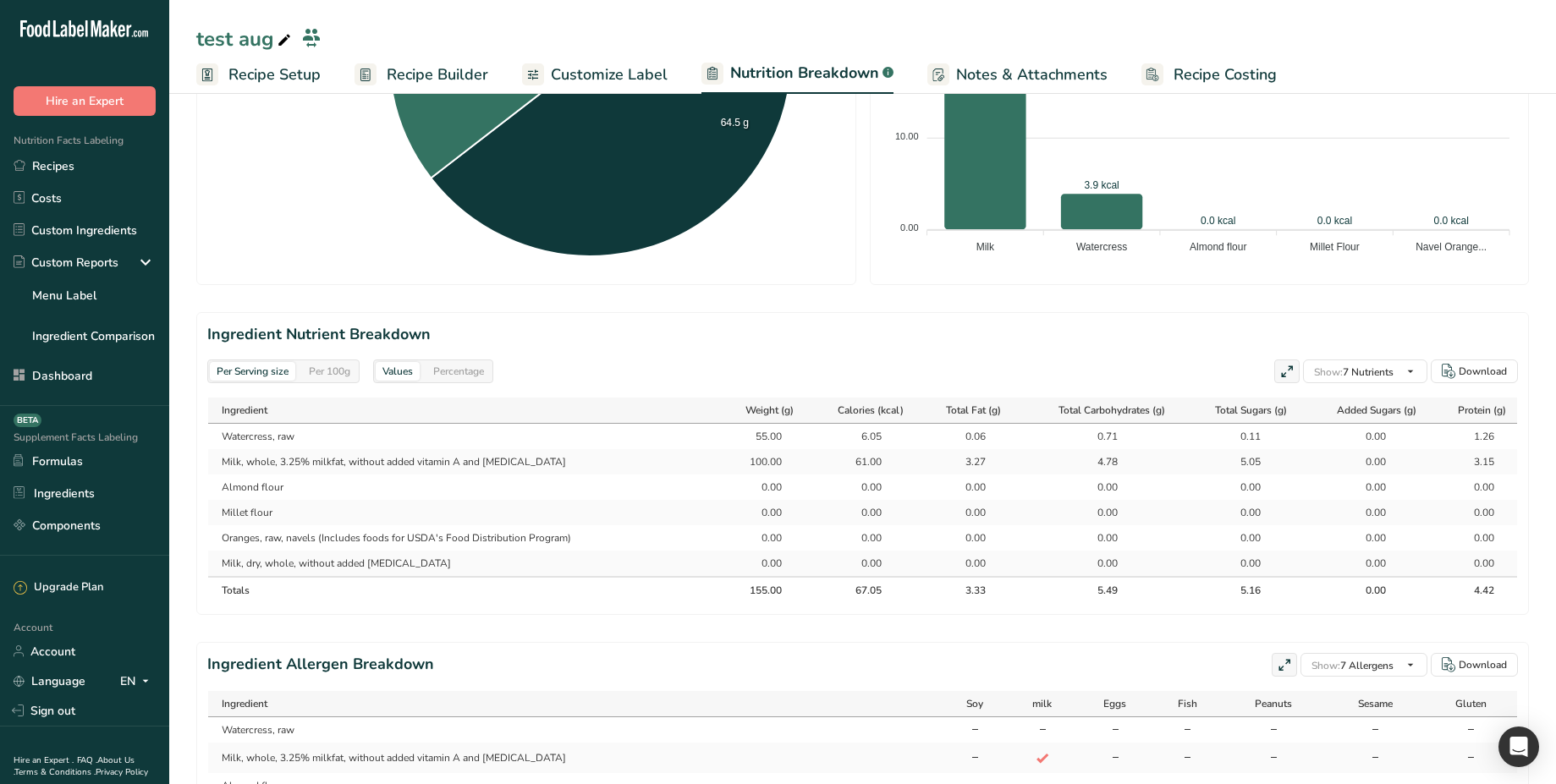
click at [753, 436] on div "55.00" at bounding box center [761, 436] width 42 height 15
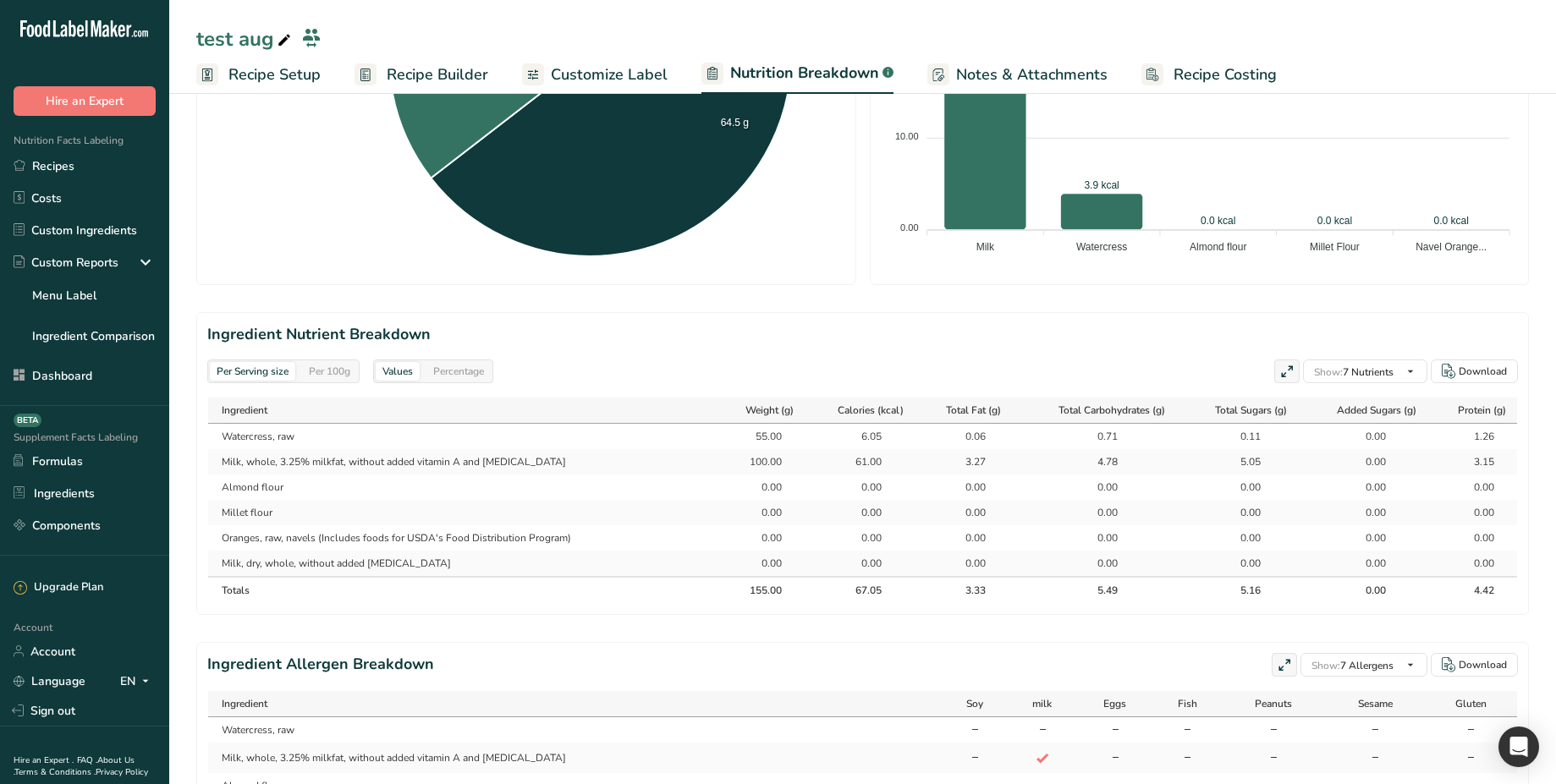
click at [753, 436] on div "55.00" at bounding box center [761, 436] width 42 height 15
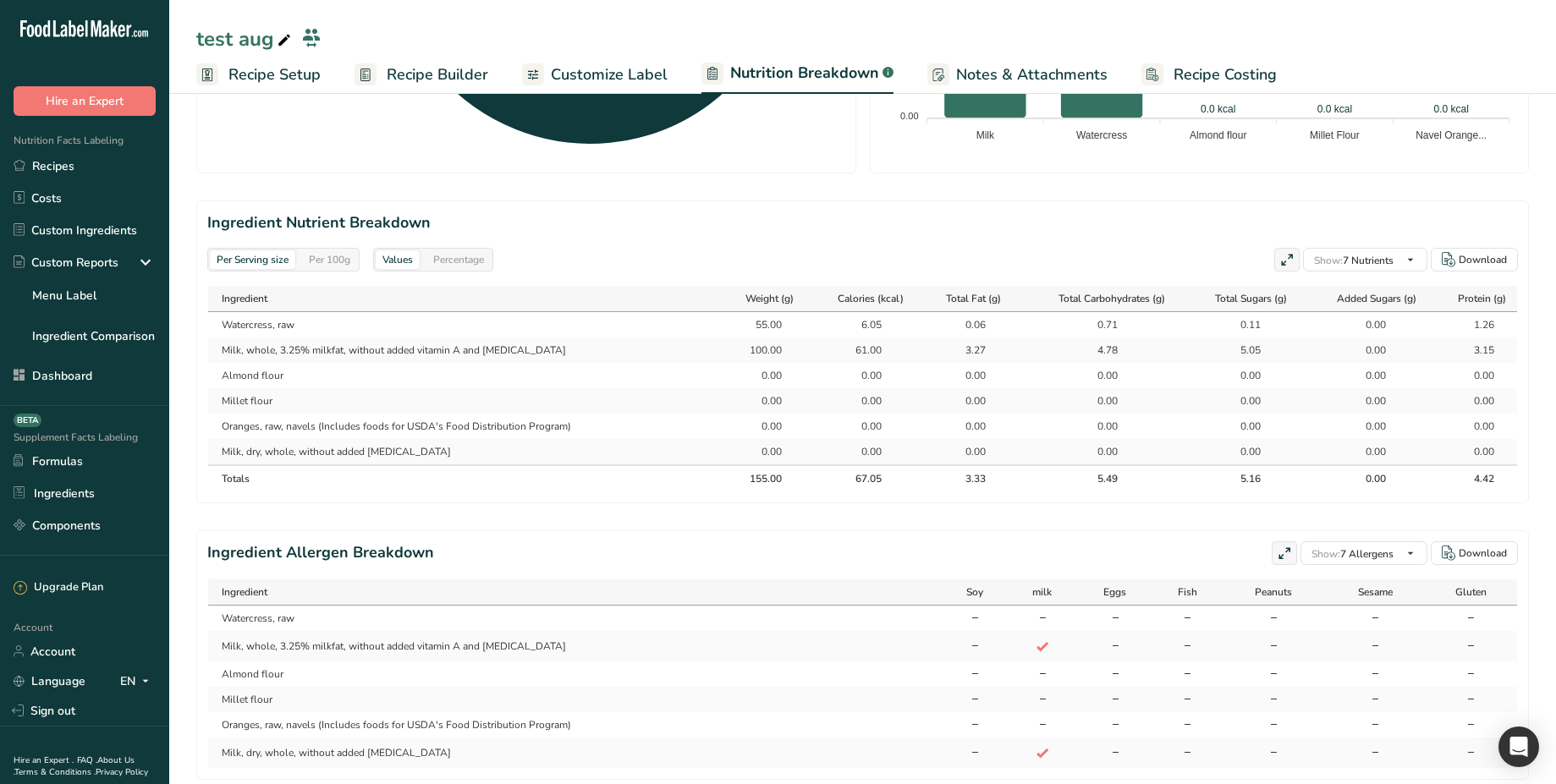
scroll to position [0, 0]
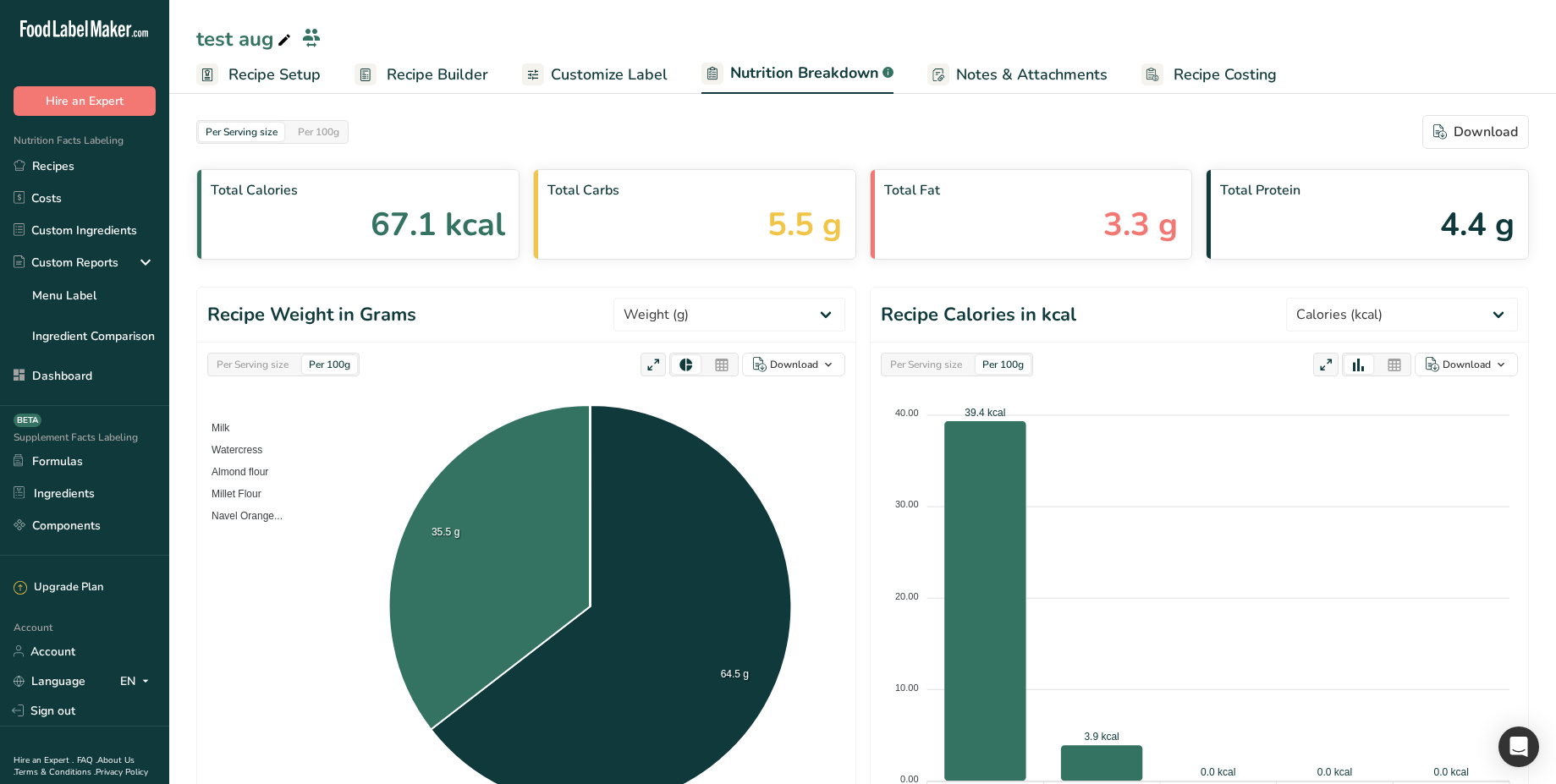
click at [443, 71] on span "Recipe Builder" at bounding box center [438, 75] width 102 height 23
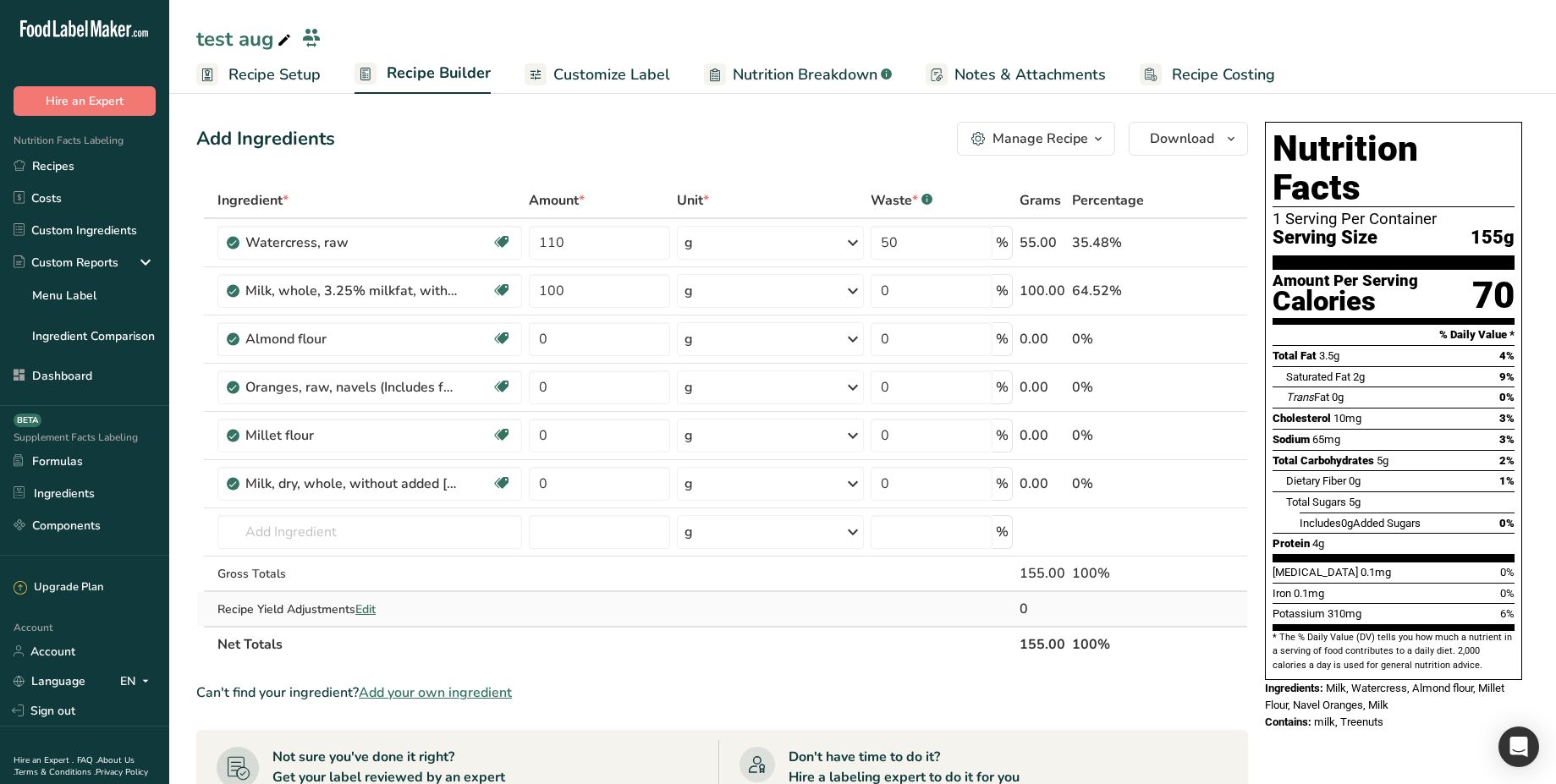
click at [371, 604] on span "Edit" at bounding box center [365, 609] width 20 height 16
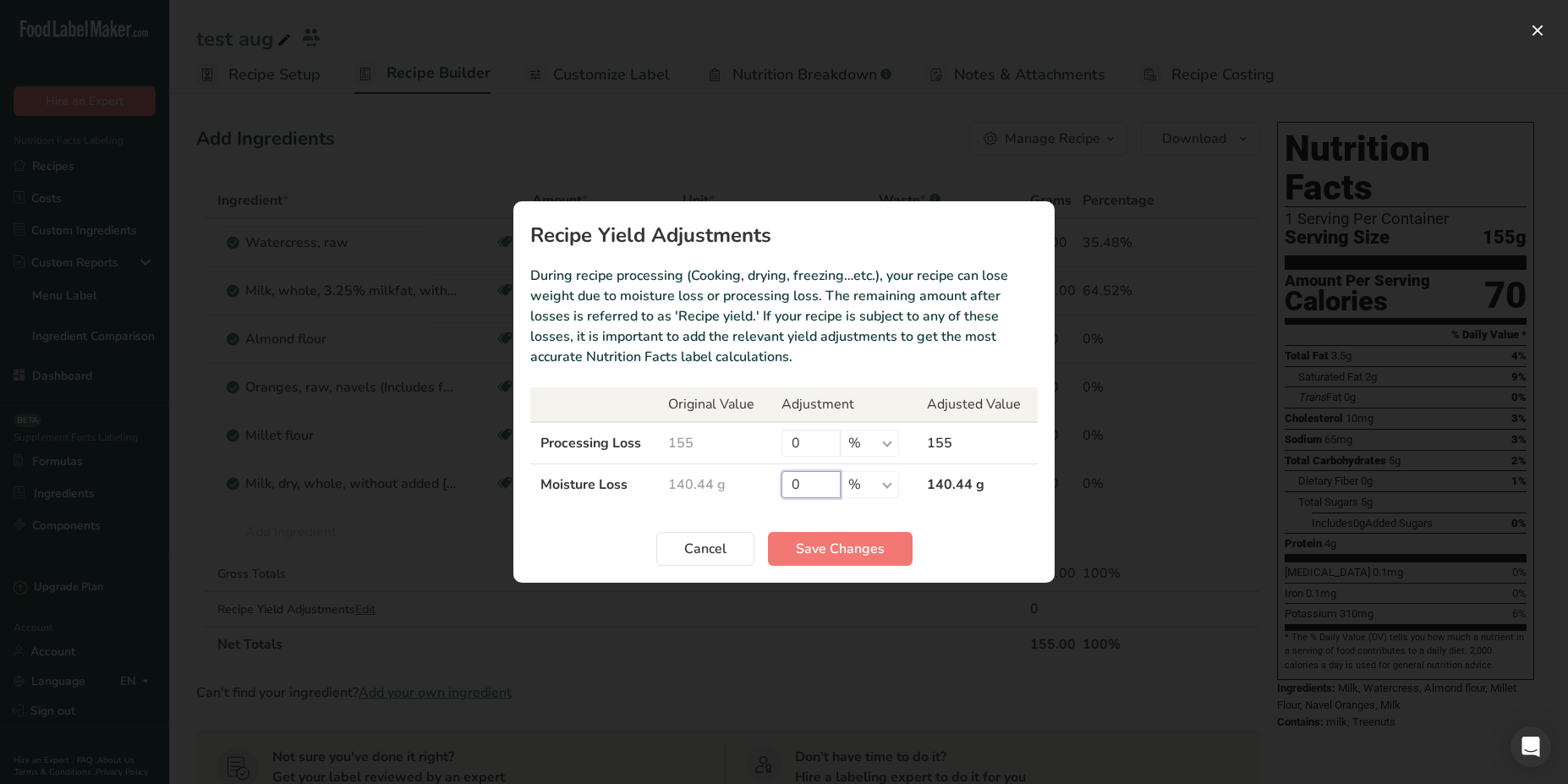
click at [805, 481] on input "0" at bounding box center [811, 485] width 59 height 27
type input "90"
click at [853, 563] on button "Save Changes" at bounding box center [840, 549] width 145 height 34
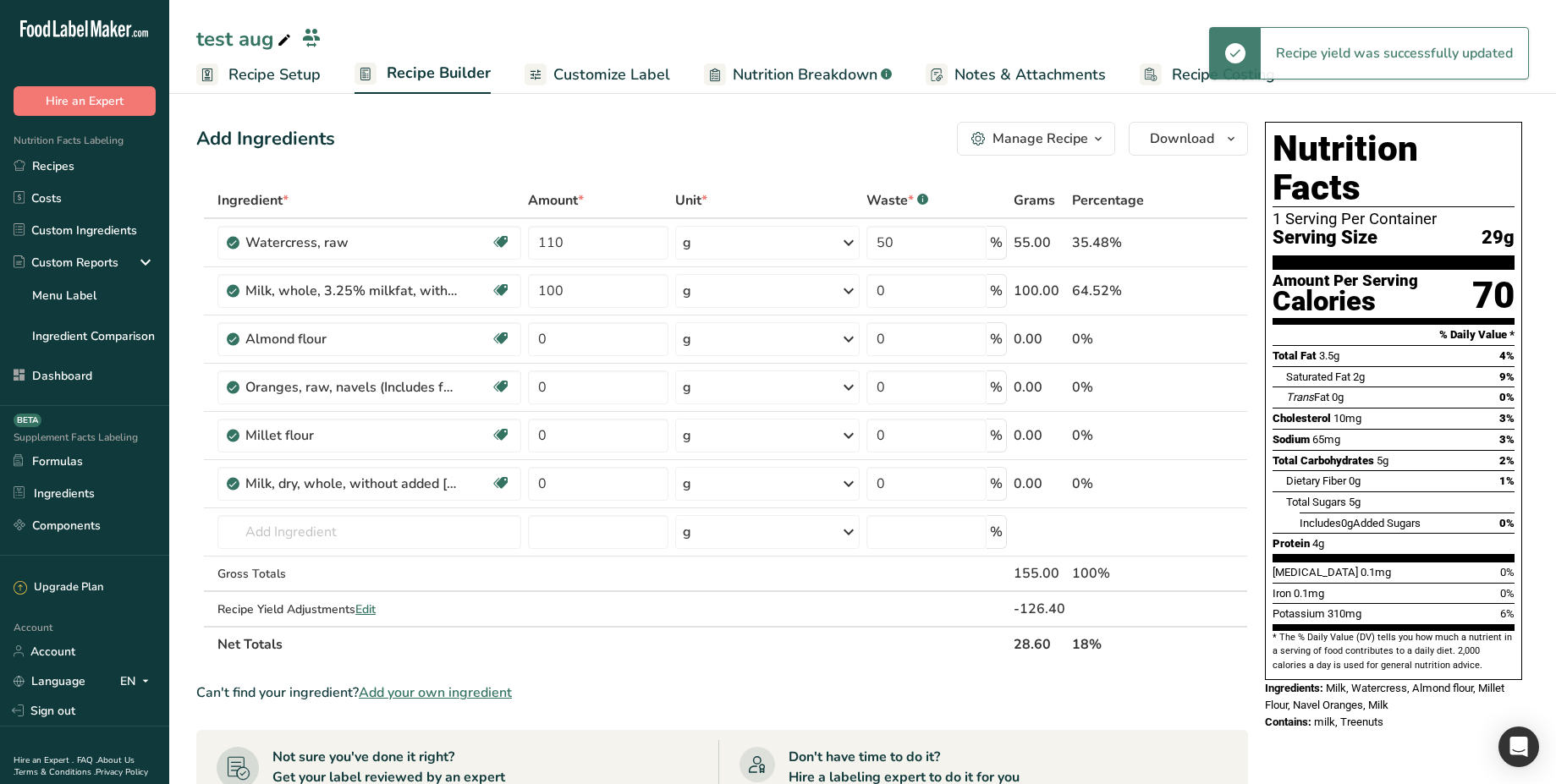
click at [828, 68] on span "Nutrition Breakdown" at bounding box center [805, 75] width 145 height 23
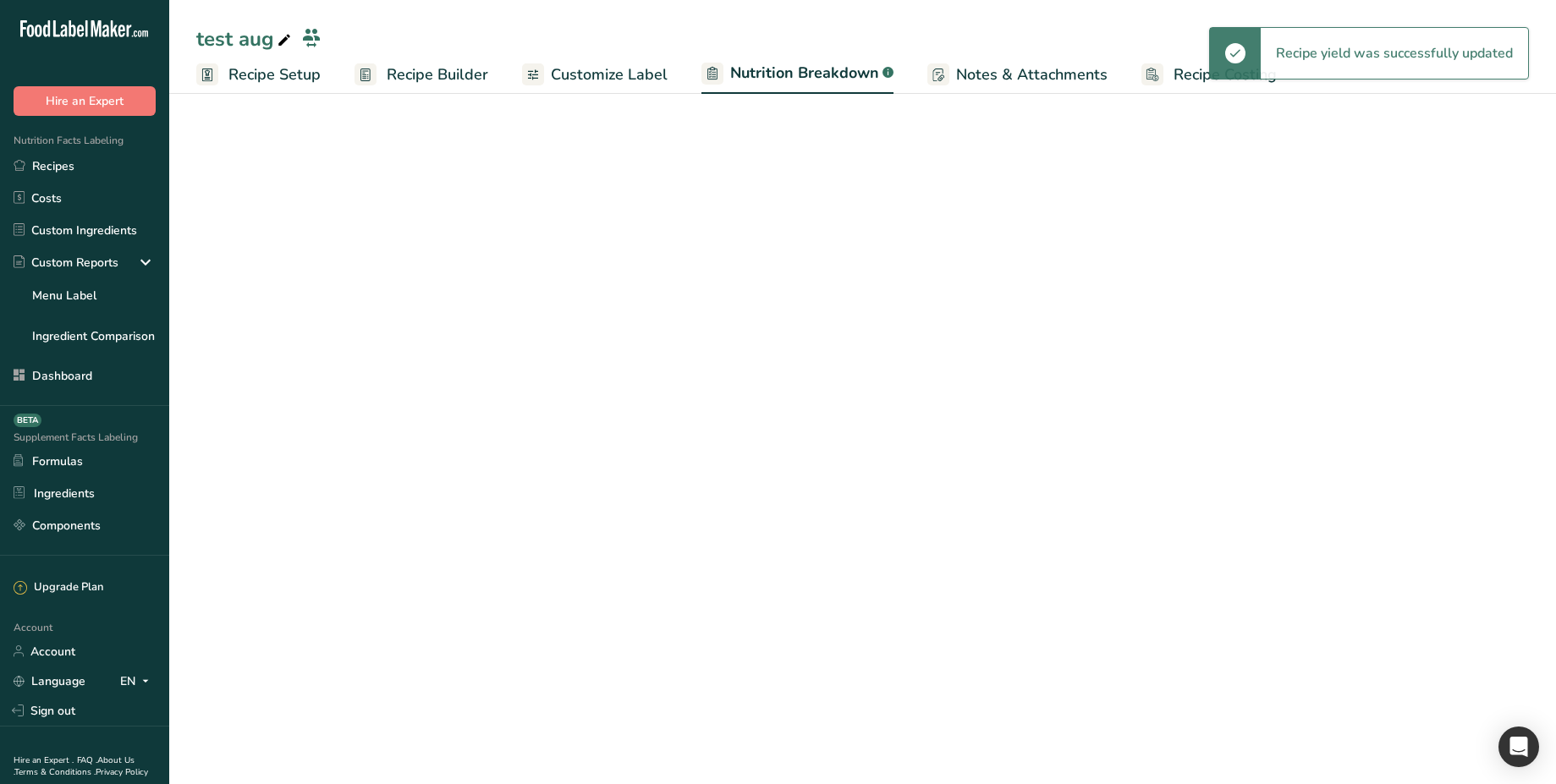
select select "Calories"
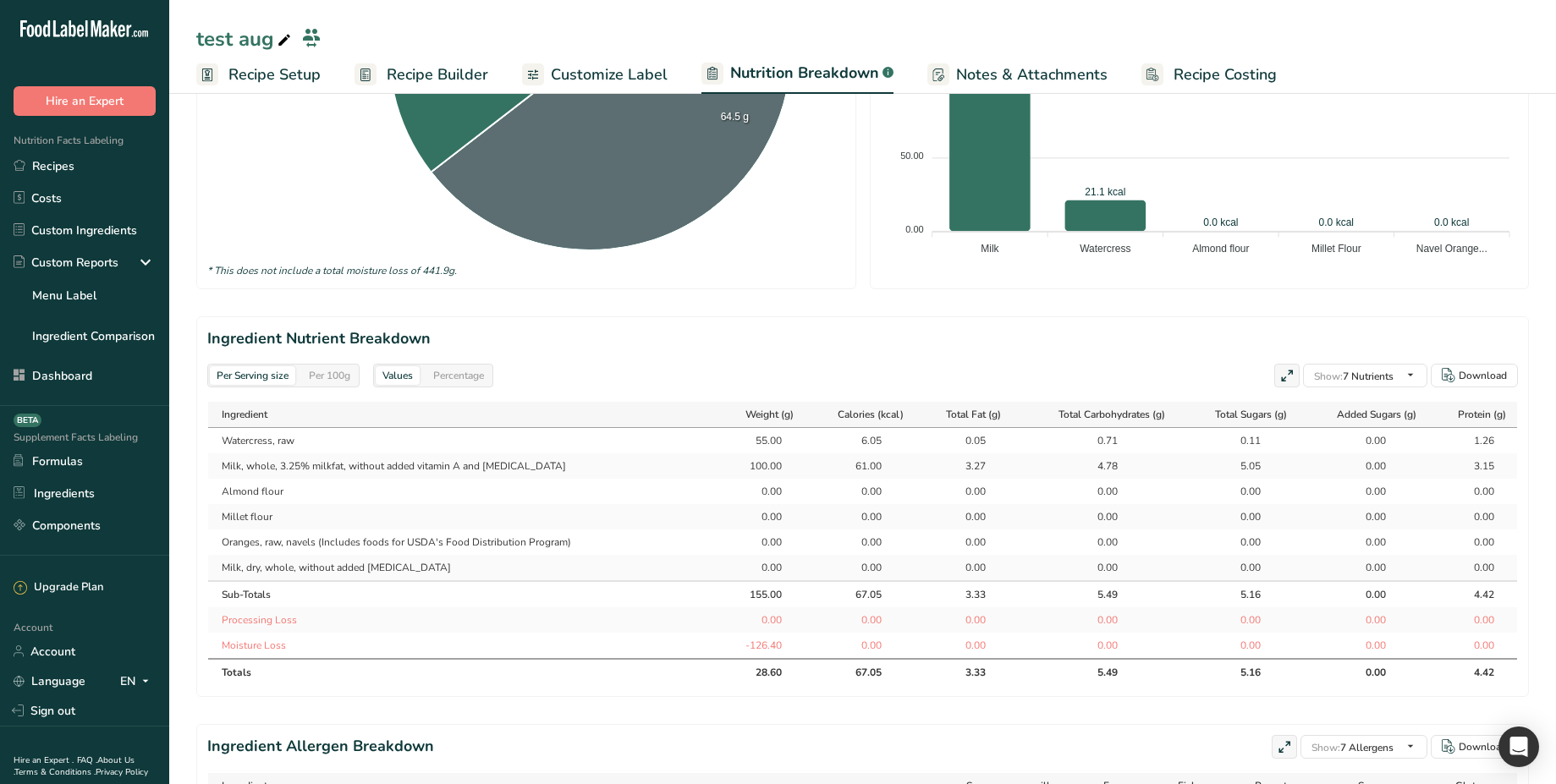
scroll to position [632, 0]
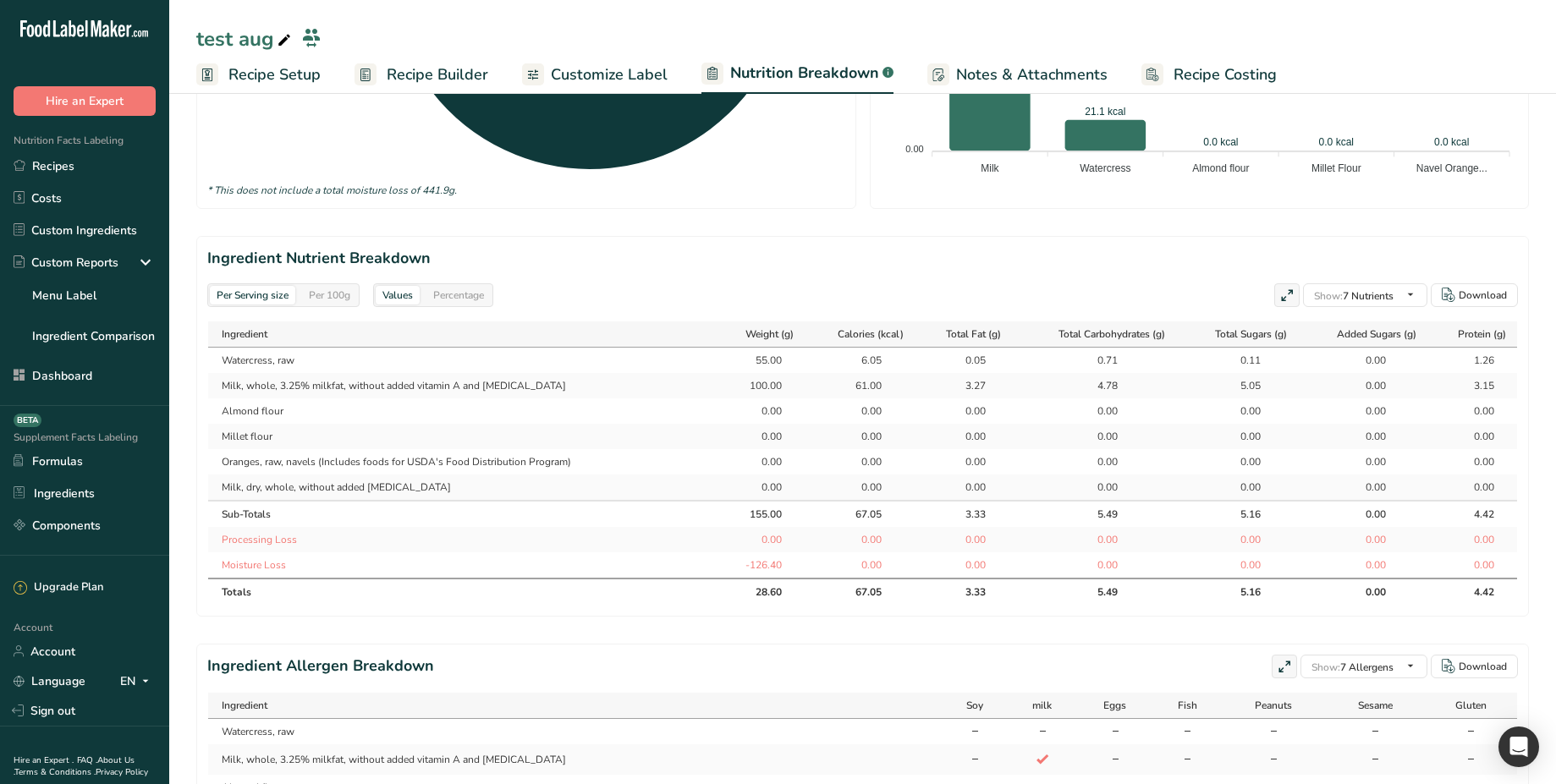
click at [750, 570] on div "-126.40" at bounding box center [761, 565] width 42 height 15
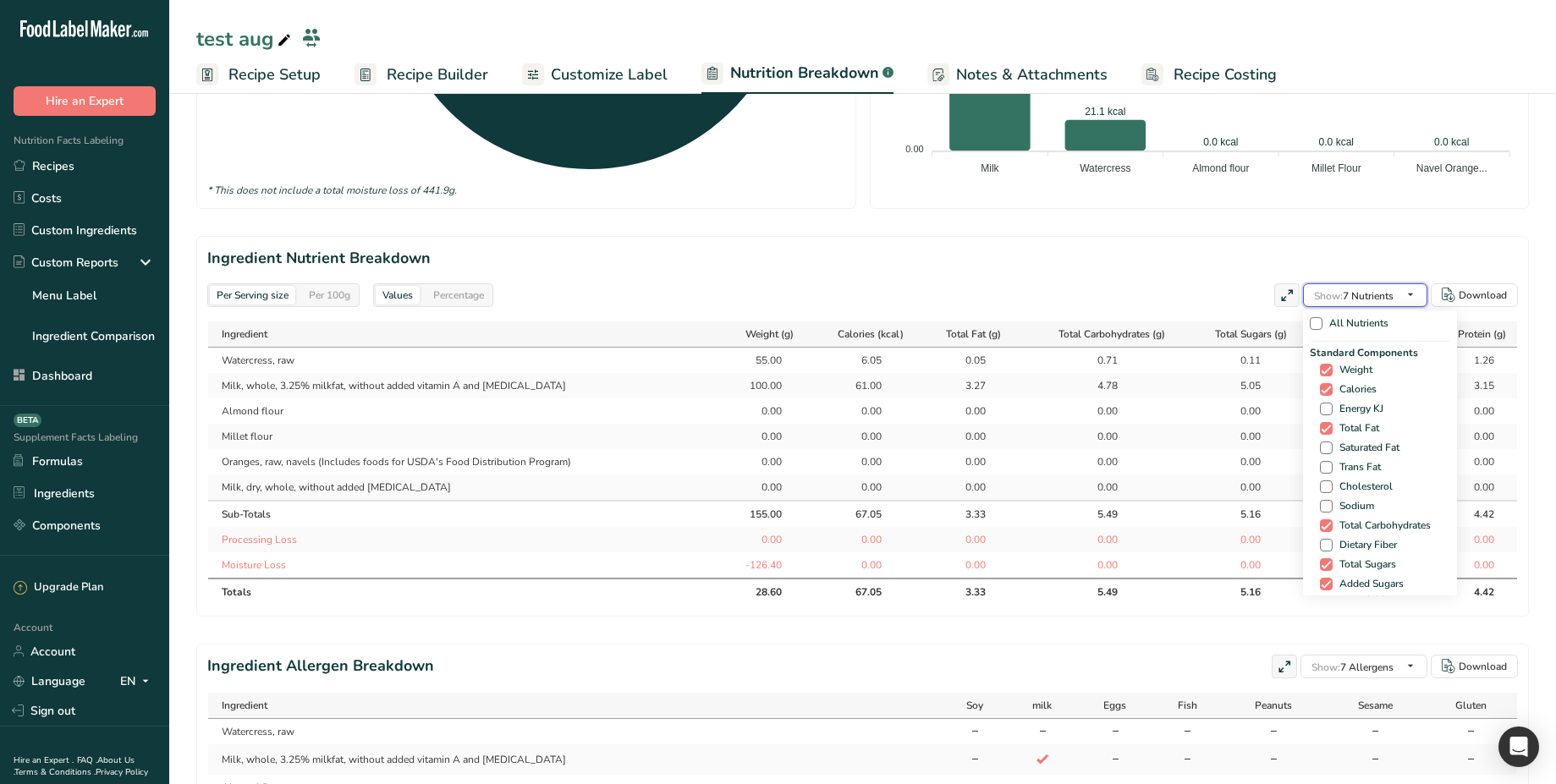
click at [1386, 297] on span "Show: 7 Nutrients" at bounding box center [1354, 296] width 80 height 14
click at [1351, 457] on span "Water" at bounding box center [1350, 453] width 34 height 13
click at [1331, 457] on input "Water" at bounding box center [1325, 453] width 11 height 11
checkbox input "true"
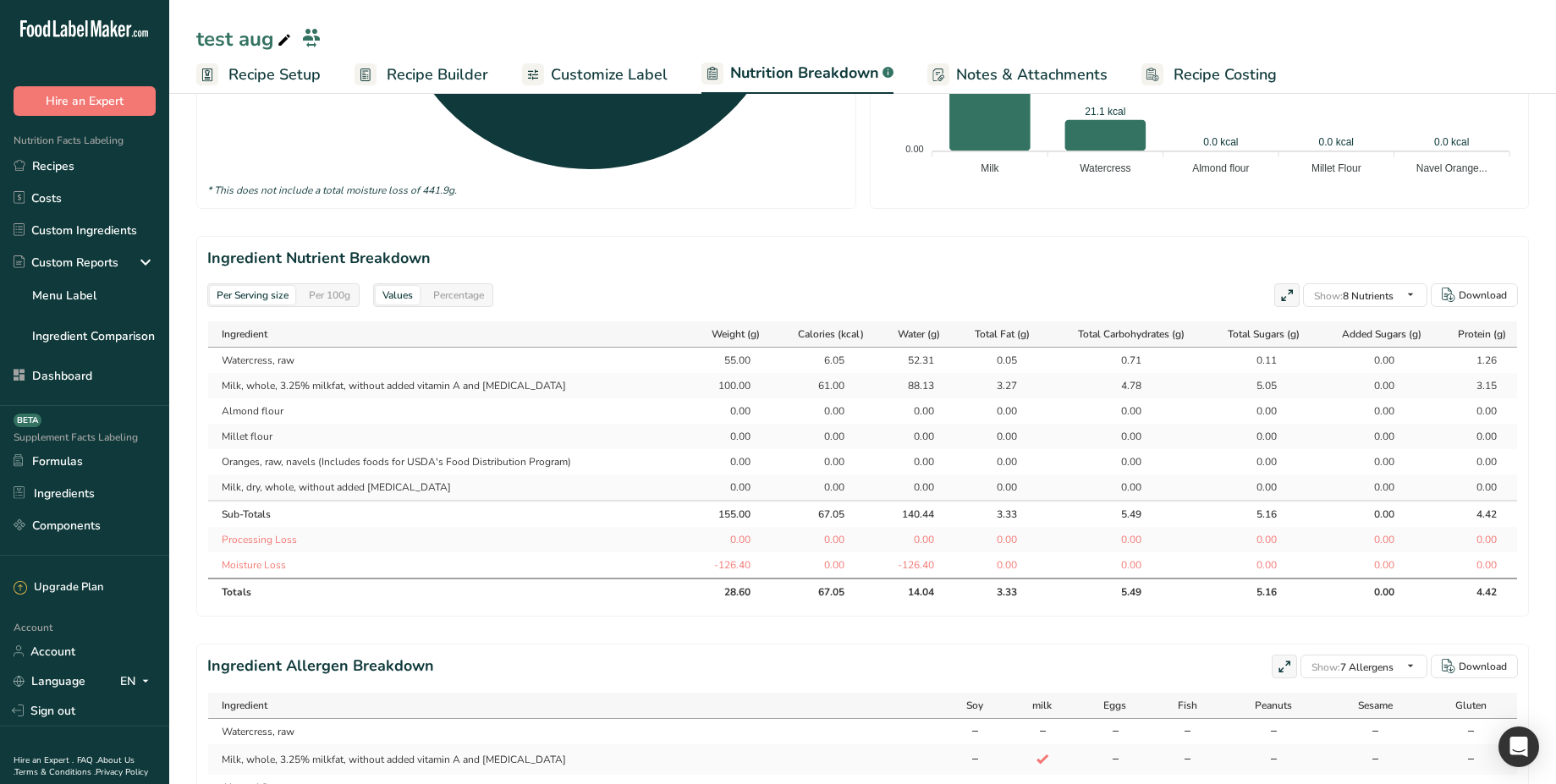
scroll to position [0, 2]
drag, startPoint x: 898, startPoint y: 360, endPoint x: 918, endPoint y: 416, distance: 59.5
click at [918, 416] on tbody "Watercress, raw 55.00 6.05 52.31 0.05 0.71 0.11 0.00 1.26 Milk, whole, 3.25% mi…" at bounding box center [862, 462] width 1309 height 230
click at [900, 290] on div "Per Serving size Per 100g Values Percentage Show: 8 Nutrients All Nutrients Sta…" at bounding box center [863, 295] width 1311 height 24
